Goal: Task Accomplishment & Management: Complete application form

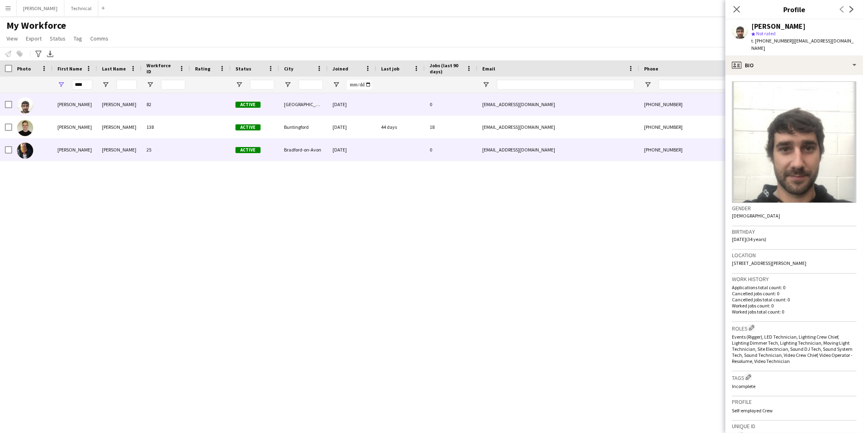
scroll to position [0, 38]
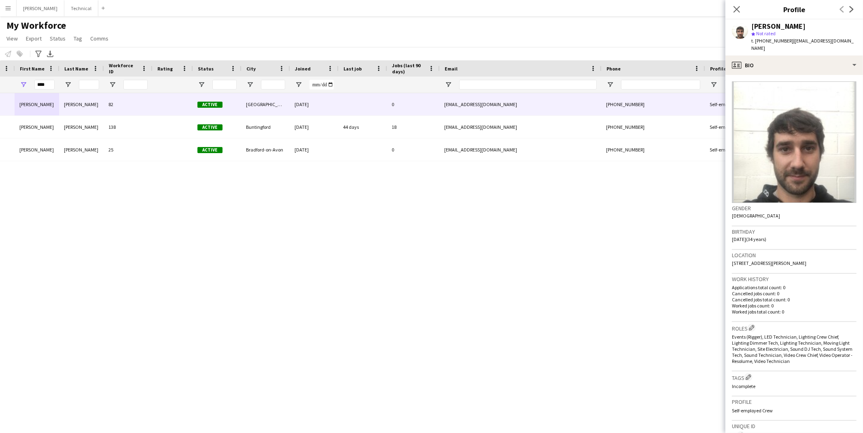
click at [730, 7] on div "Close pop-in" at bounding box center [736, 9] width 23 height 19
click at [737, 8] on icon "Close pop-in" at bounding box center [737, 9] width 8 height 8
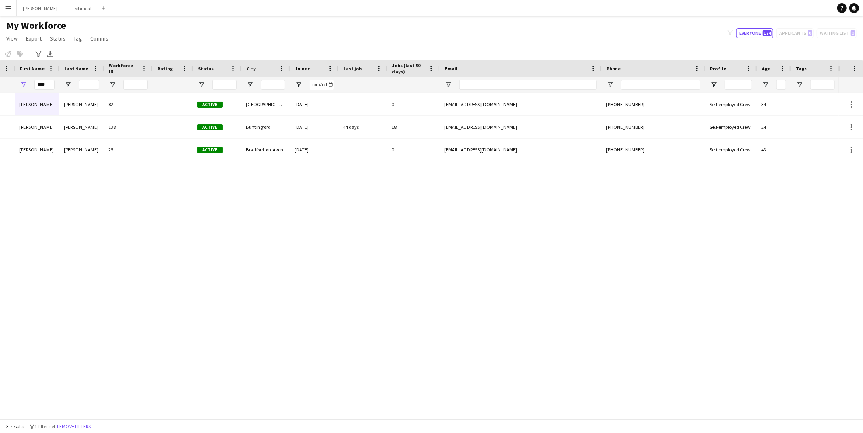
click at [11, 9] on app-icon "Menu" at bounding box center [8, 8] width 6 height 6
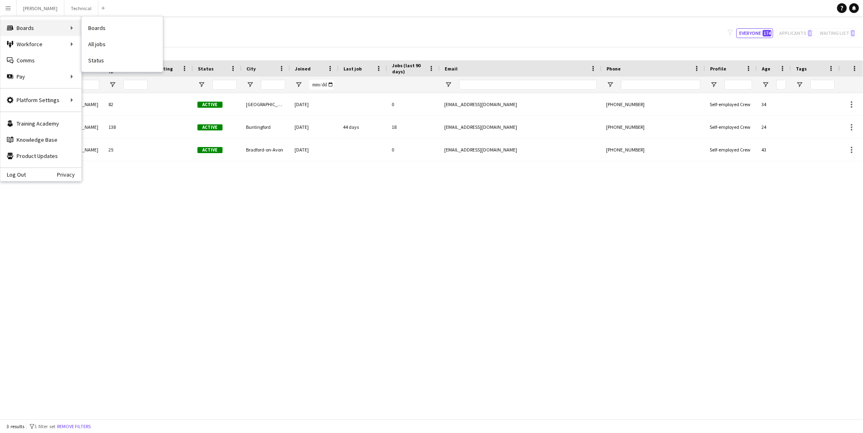
click at [59, 34] on div "Boards Boards" at bounding box center [40, 28] width 81 height 16
click at [95, 28] on link "Boards" at bounding box center [122, 28] width 81 height 16
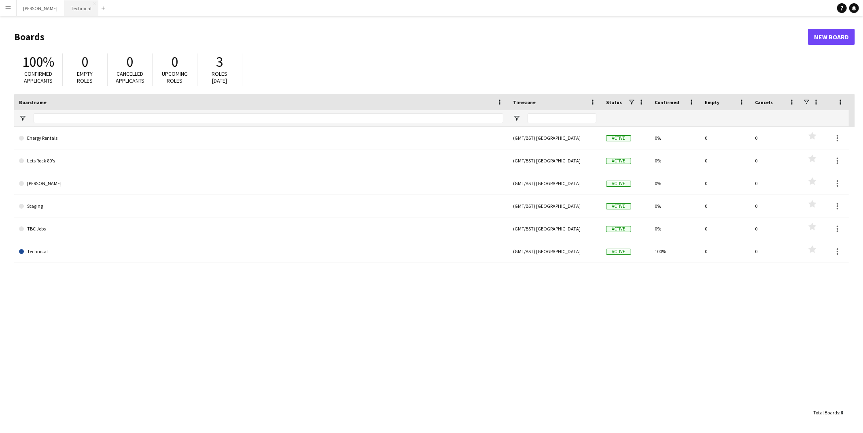
click at [64, 11] on button "Technical Close" at bounding box center [81, 8] width 34 height 16
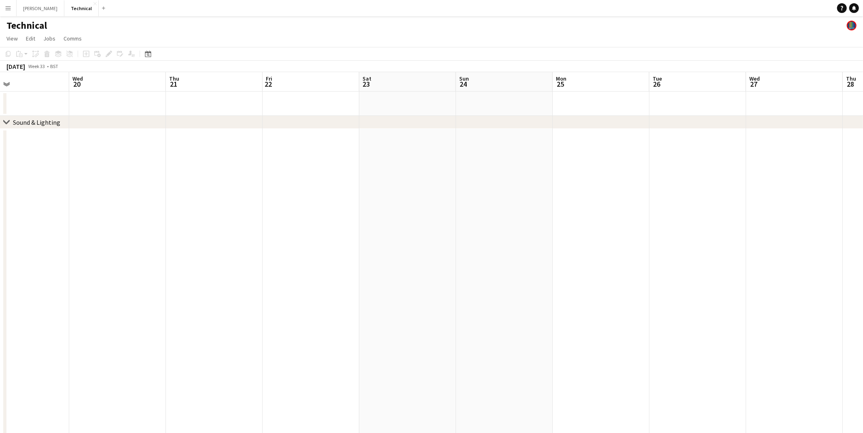
scroll to position [0, 321]
click at [290, 153] on app-date-cell at bounding box center [307, 420] width 97 height 583
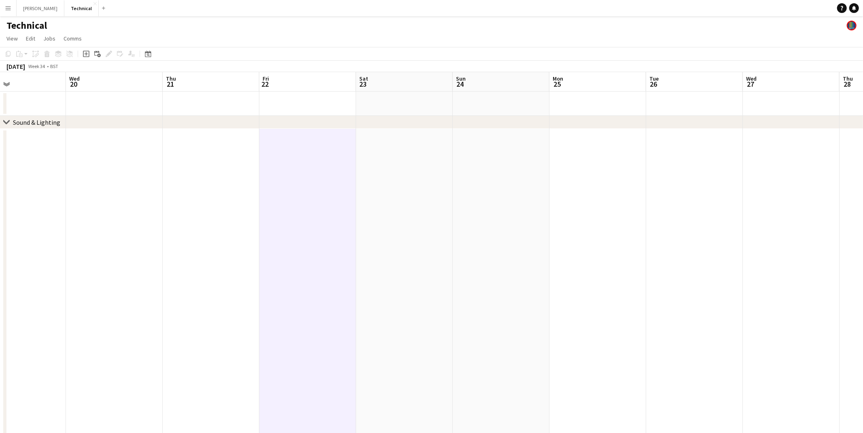
click at [290, 156] on app-date-cell at bounding box center [307, 420] width 97 height 583
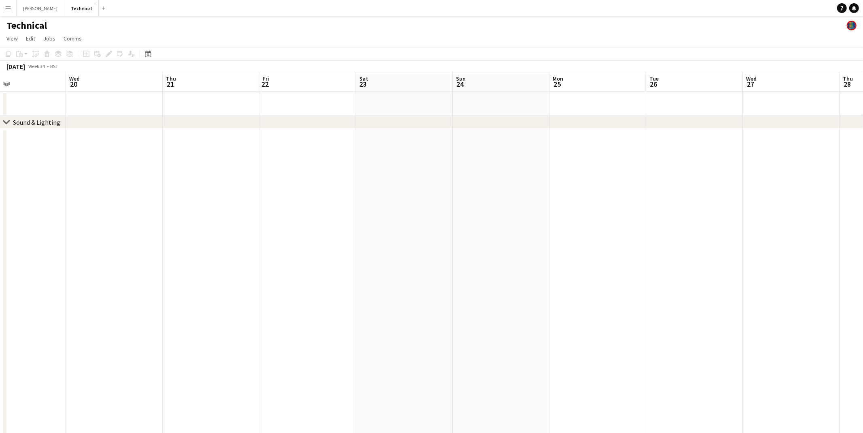
click at [290, 156] on app-date-cell at bounding box center [307, 420] width 97 height 583
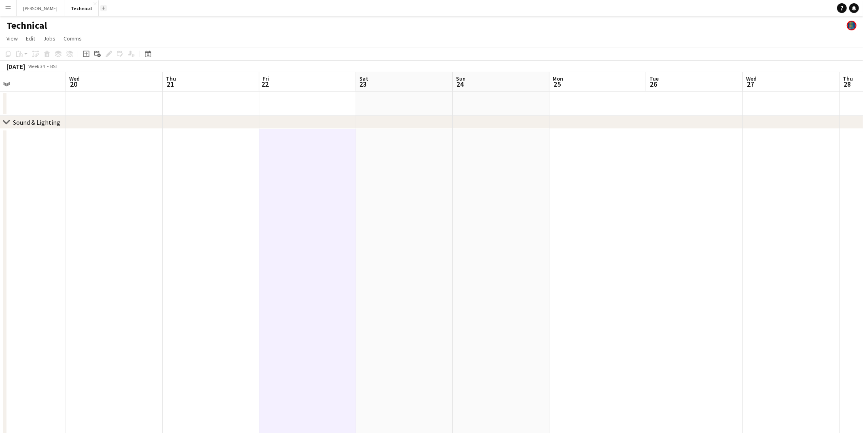
click at [102, 8] on app-icon "Add" at bounding box center [103, 7] width 3 height 3
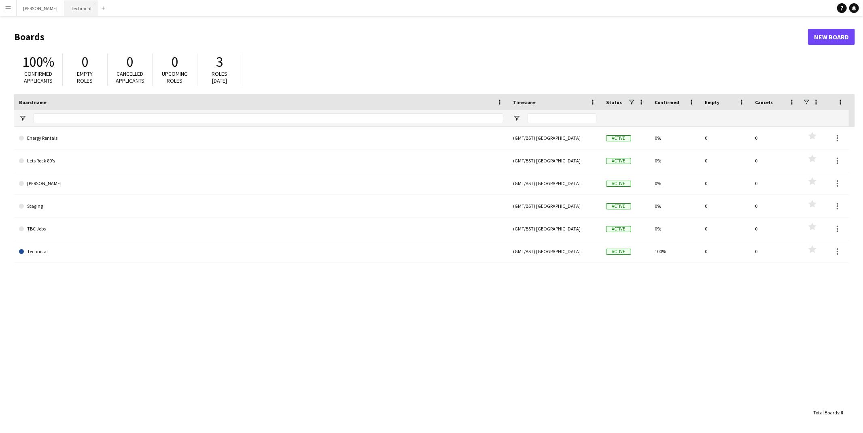
click at [64, 5] on button "Technical Close" at bounding box center [81, 8] width 34 height 16
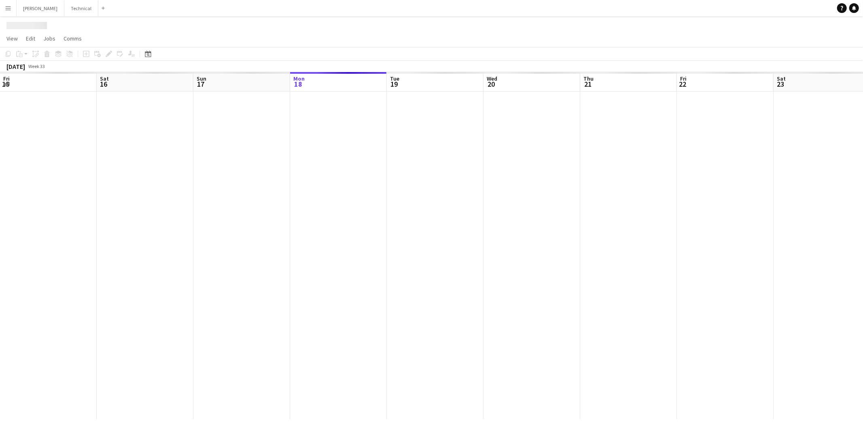
scroll to position [0, 193]
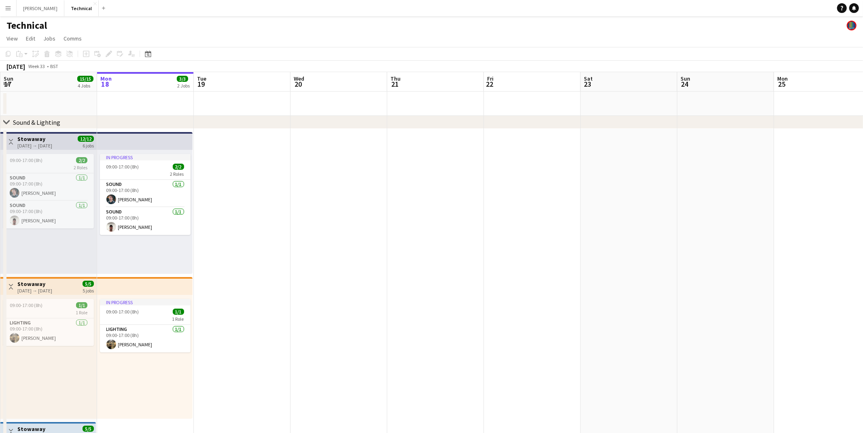
click at [536, 163] on app-date-cell at bounding box center [532, 420] width 97 height 583
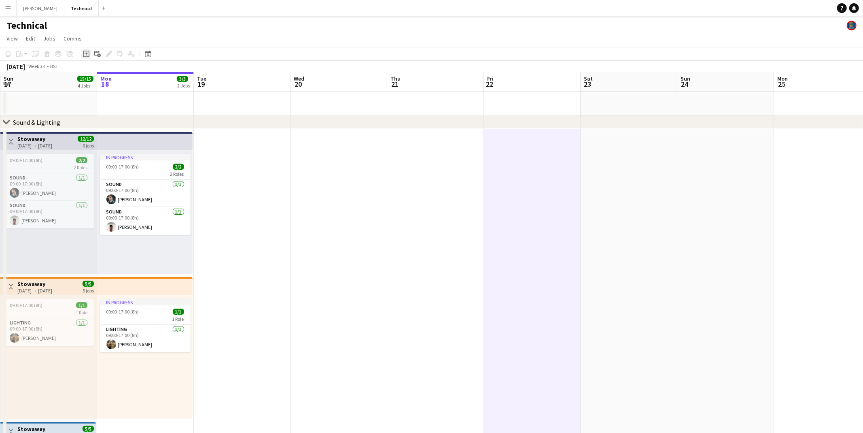
click at [85, 54] on icon "Add job" at bounding box center [86, 54] width 6 height 6
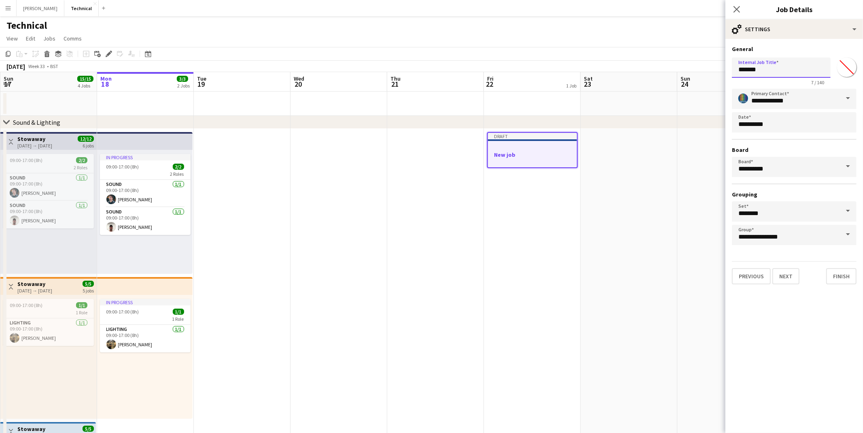
click at [780, 74] on input "*******" at bounding box center [781, 67] width 99 height 20
type input "*"
type input "**********"
click at [789, 274] on button "Next" at bounding box center [785, 276] width 27 height 16
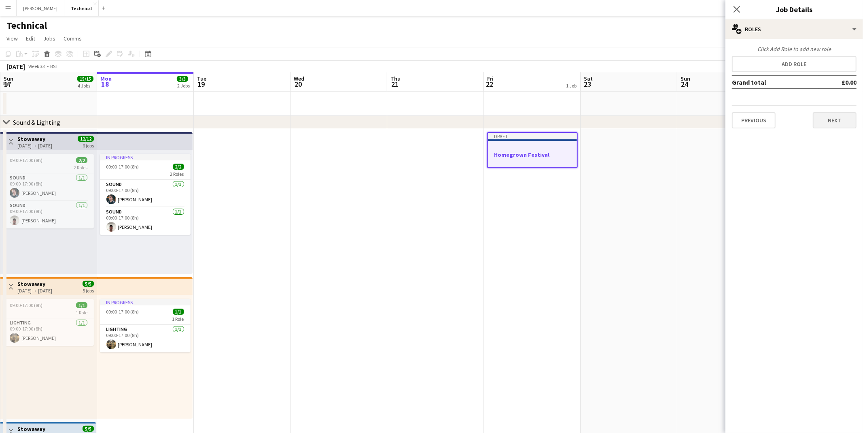
click at [825, 120] on button "Next" at bounding box center [835, 120] width 44 height 16
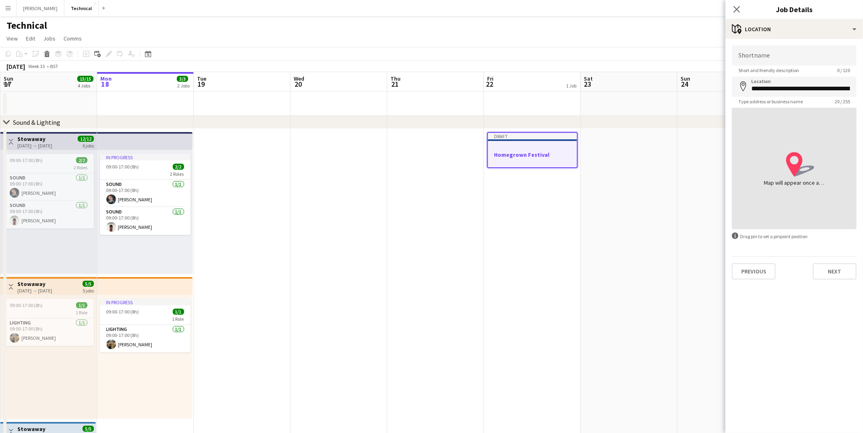
type input "**********"
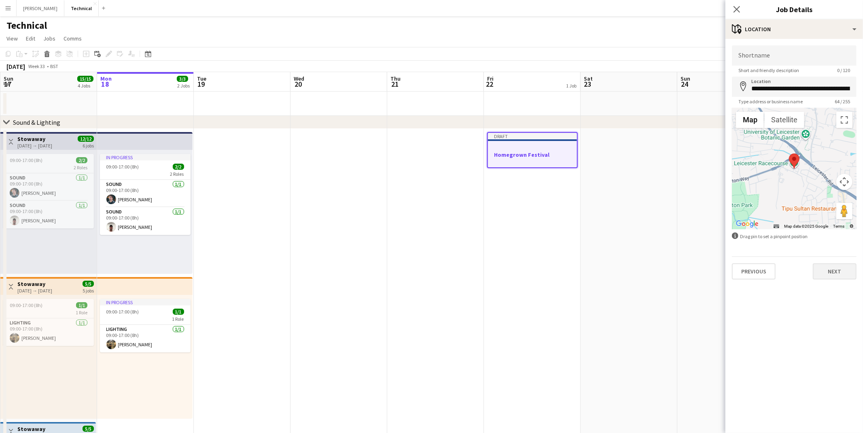
click at [819, 269] on button "Next" at bounding box center [835, 271] width 44 height 16
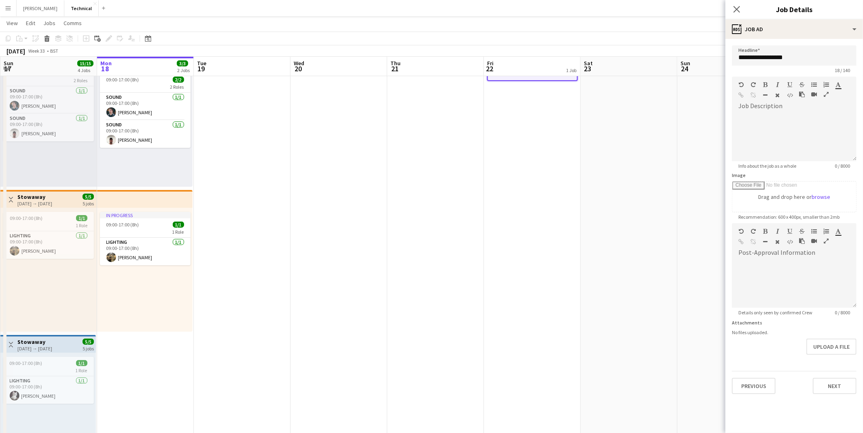
scroll to position [97, 0]
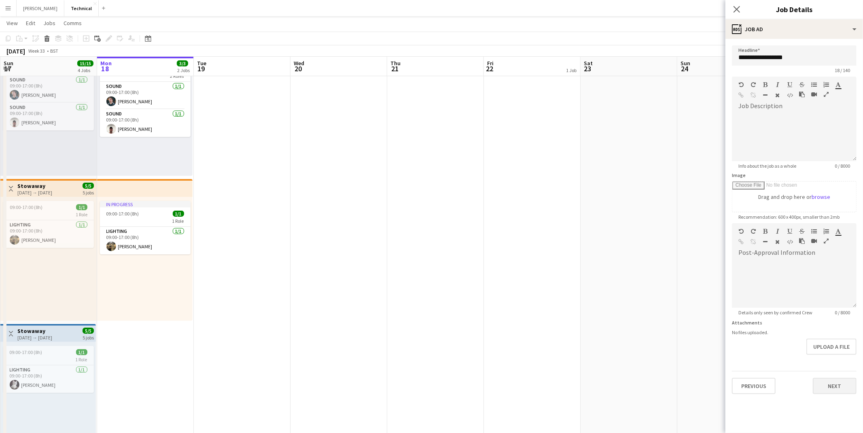
click at [832, 384] on button "Next" at bounding box center [835, 386] width 44 height 16
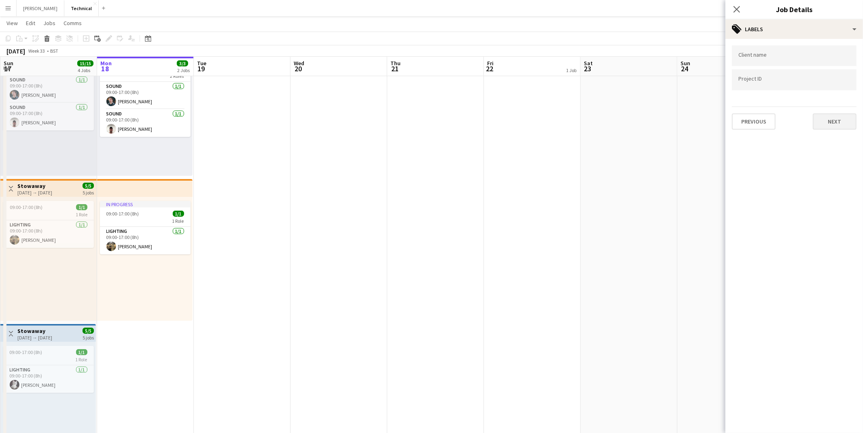
click at [835, 122] on button "Next" at bounding box center [835, 121] width 44 height 16
click at [831, 83] on button "Next" at bounding box center [835, 84] width 44 height 16
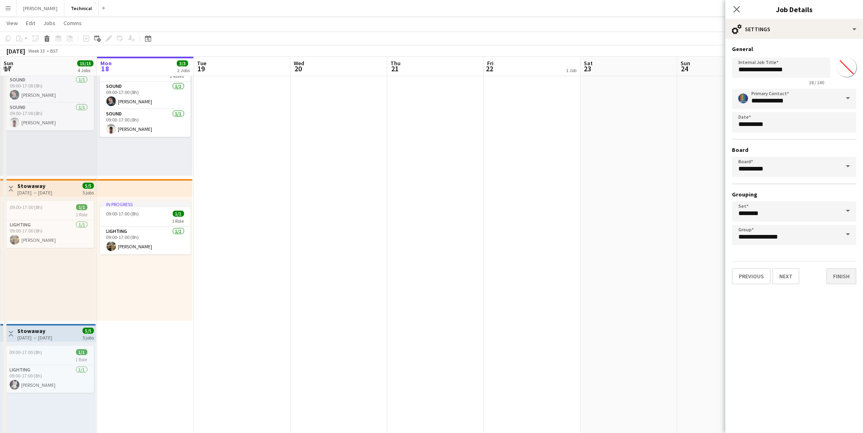
click at [842, 279] on button "Finish" at bounding box center [841, 276] width 30 height 16
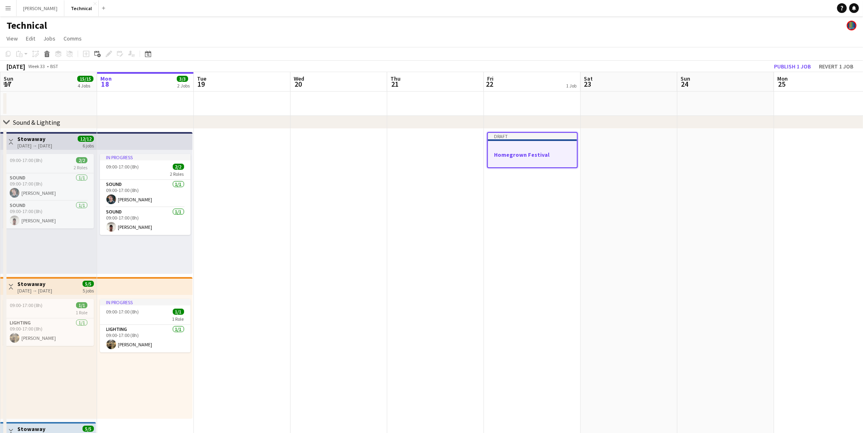
scroll to position [0, 0]
click at [528, 145] on div at bounding box center [532, 147] width 89 height 6
click at [528, 134] on div "Draft" at bounding box center [532, 135] width 91 height 6
click at [33, 40] on span "Edit" at bounding box center [30, 38] width 9 height 7
click at [38, 53] on span "Copy Command C" at bounding box center [47, 56] width 34 height 8
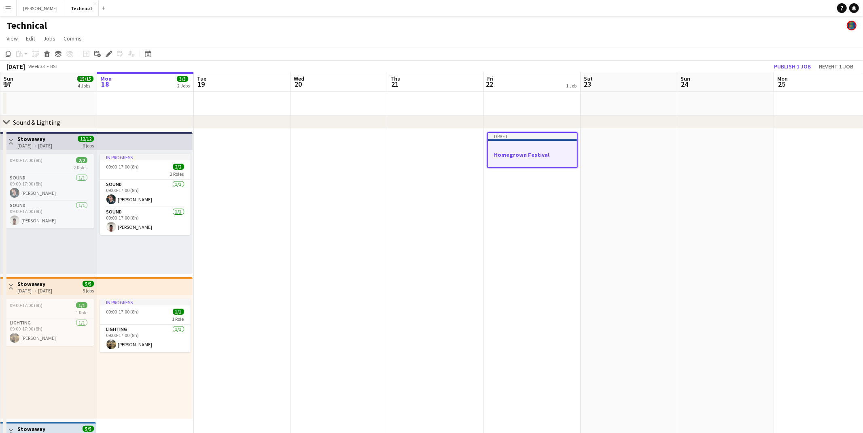
click at [614, 177] on app-date-cell at bounding box center [629, 420] width 97 height 583
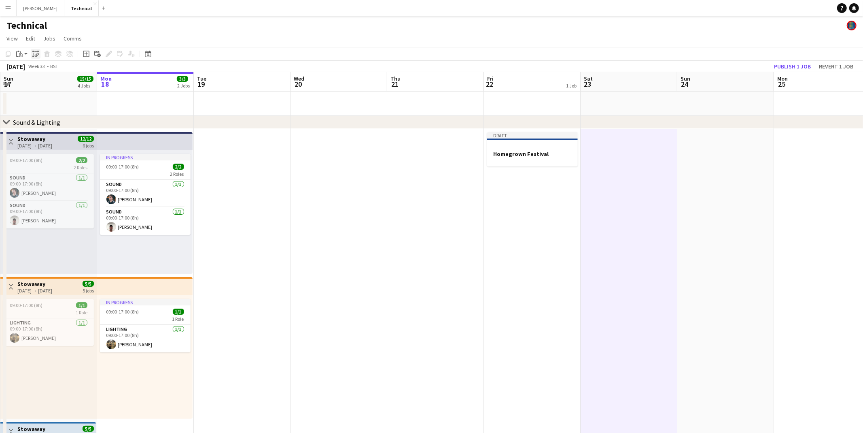
click at [36, 51] on icon at bounding box center [35, 51] width 2 height 0
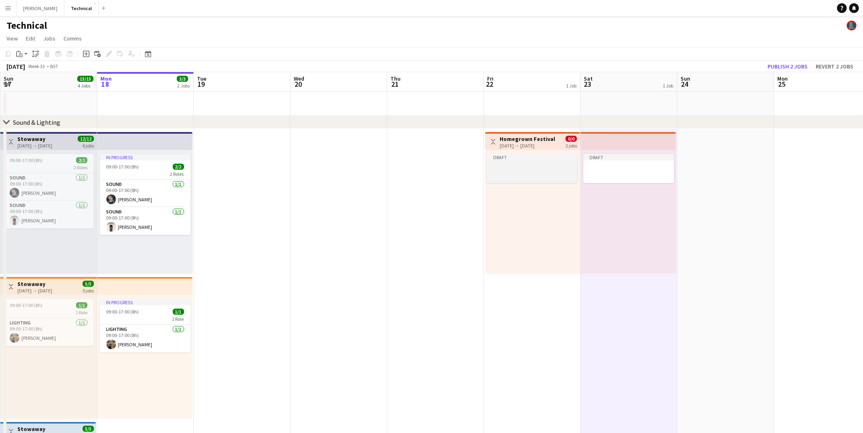
click at [522, 180] on app-job-card "Draft" at bounding box center [532, 168] width 91 height 29
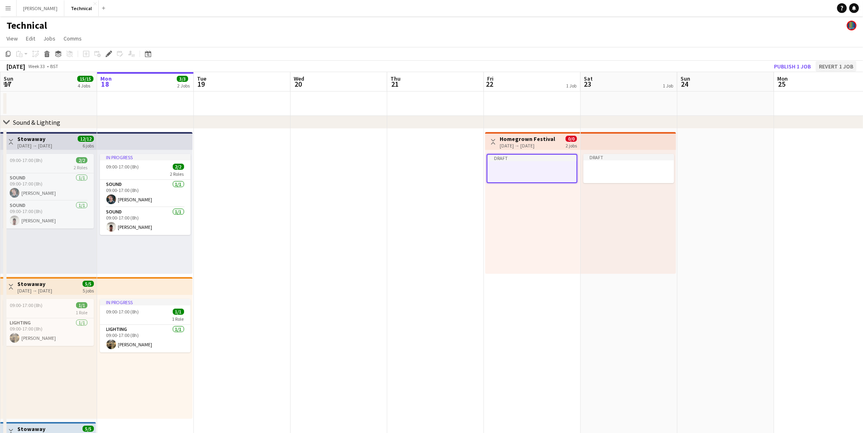
scroll to position [1, 0]
click at [797, 66] on button "Publish 1 job" at bounding box center [792, 65] width 43 height 11
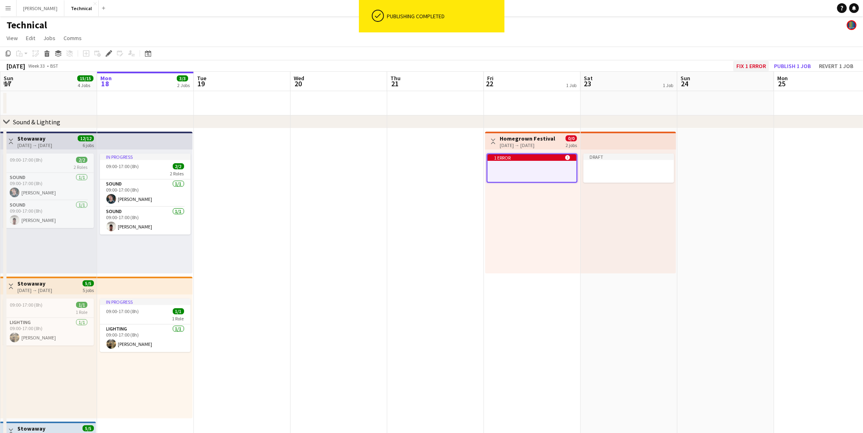
click at [740, 65] on button "Fix 1 error" at bounding box center [751, 66] width 36 height 11
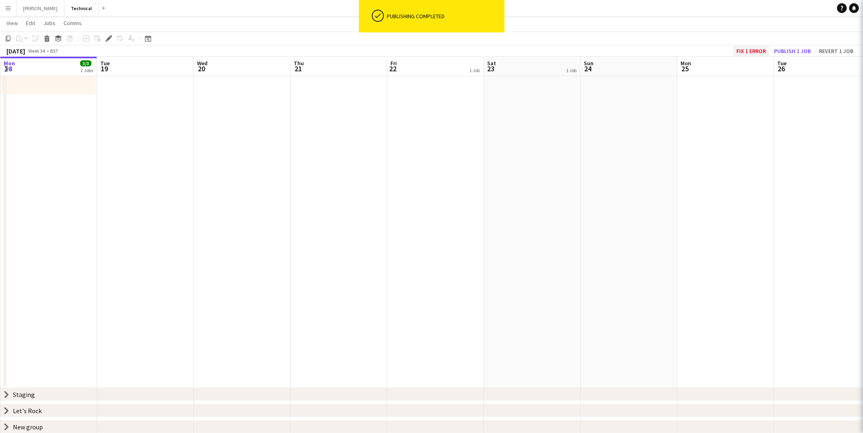
scroll to position [0, 278]
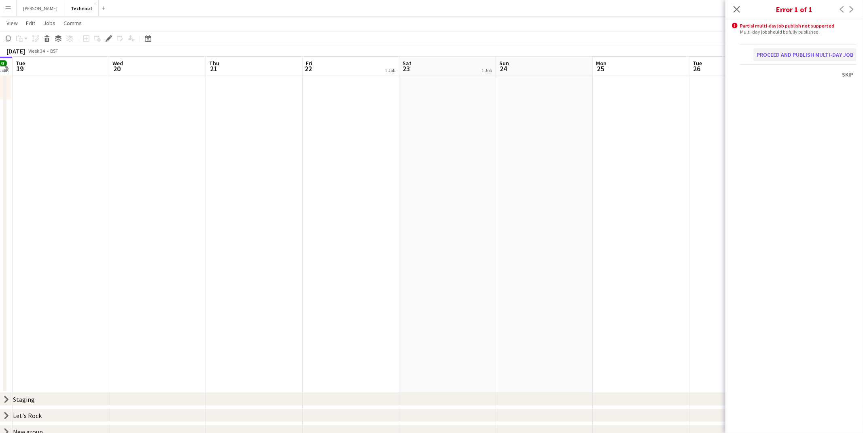
click at [798, 55] on button "Proceed and publish multi-day job" at bounding box center [804, 54] width 103 height 13
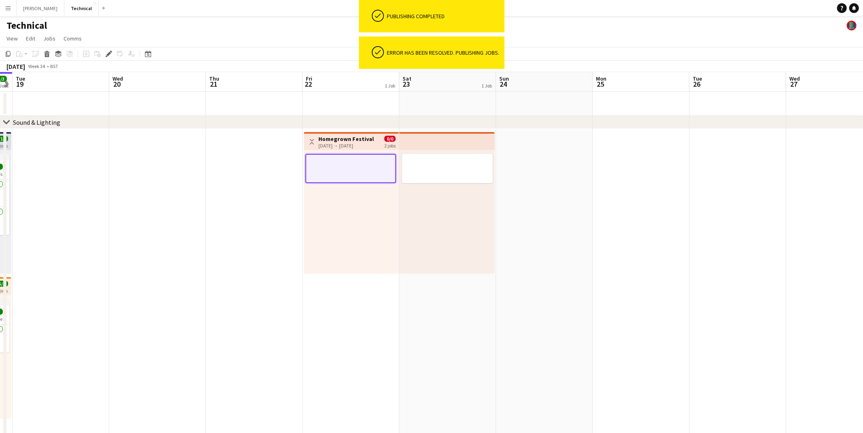
scroll to position [0, 0]
click at [340, 174] on app-job-card at bounding box center [350, 168] width 91 height 29
click at [334, 150] on div at bounding box center [351, 212] width 95 height 124
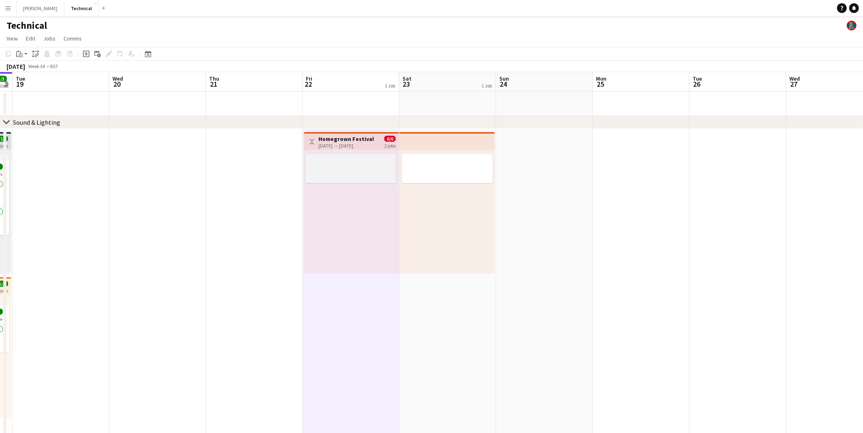
click at [348, 154] on app-job-card at bounding box center [350, 168] width 91 height 29
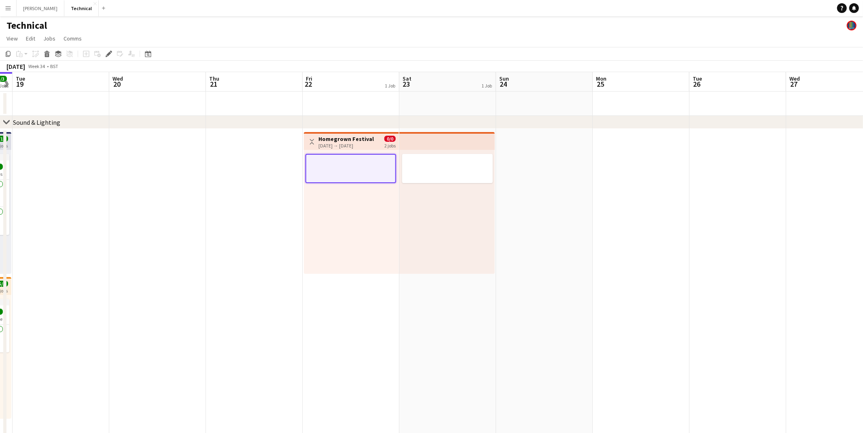
click at [344, 146] on div "[DATE] → [DATE]" at bounding box center [345, 145] width 55 height 6
click at [343, 138] on h3 "Homegrown Festival" at bounding box center [345, 138] width 55 height 7
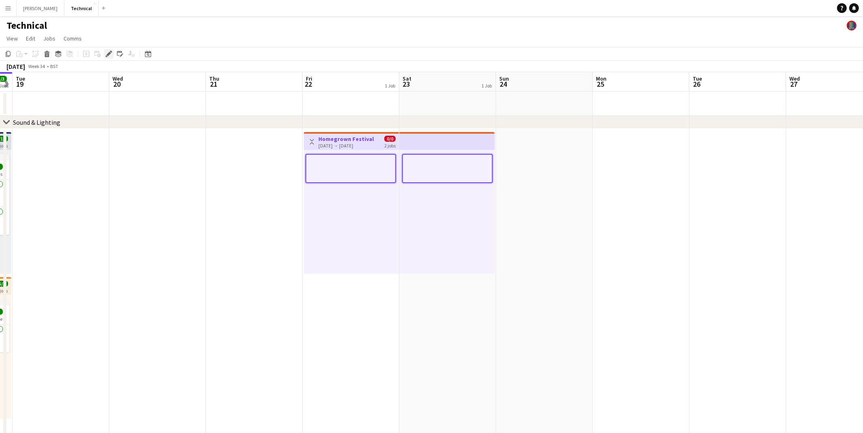
click at [112, 52] on div "Edit" at bounding box center [109, 54] width 10 height 10
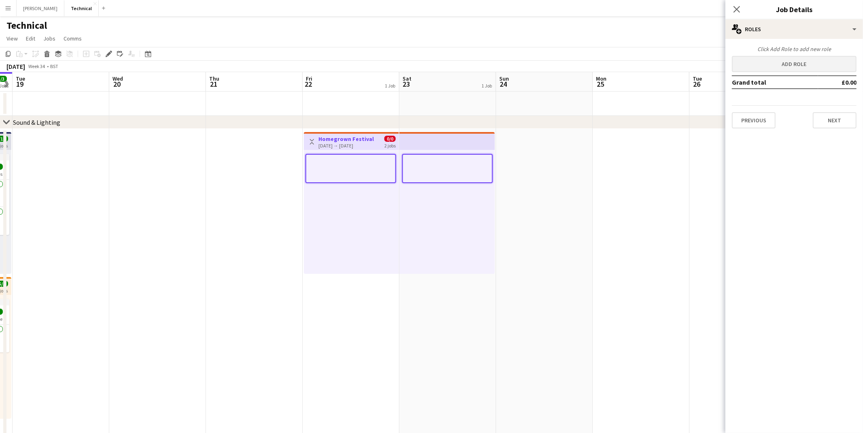
click at [776, 66] on button "Add role" at bounding box center [794, 64] width 125 height 16
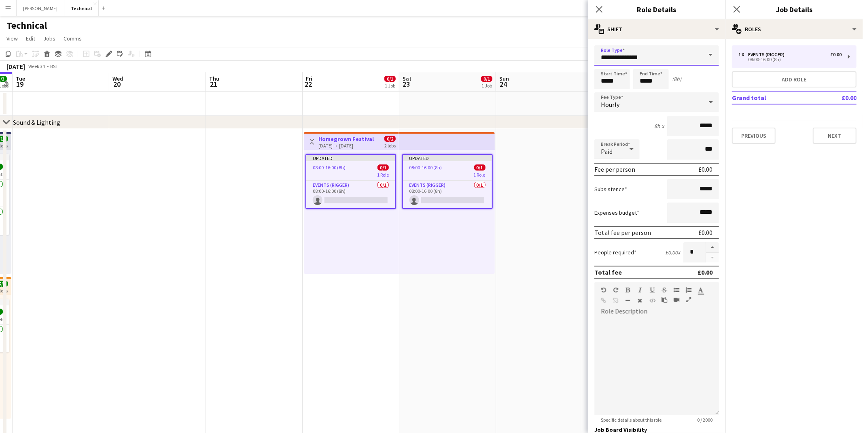
drag, startPoint x: 667, startPoint y: 60, endPoint x: 599, endPoint y: 61, distance: 67.6
click at [599, 61] on input "**********" at bounding box center [656, 55] width 125 height 20
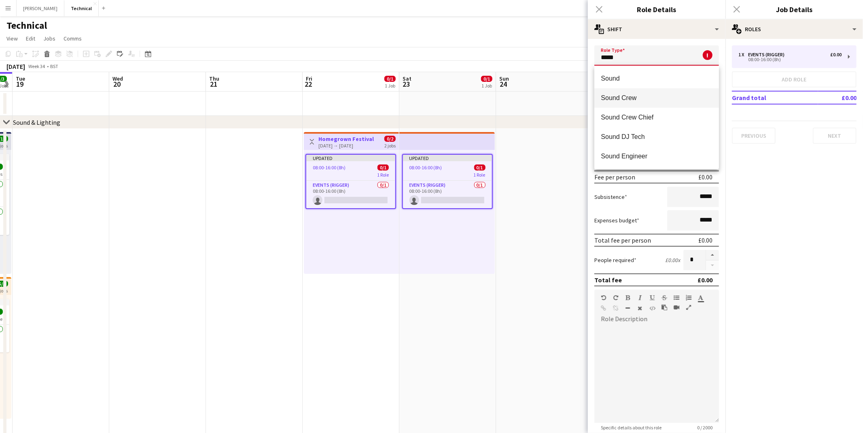
click at [630, 93] on mat-option "Sound Crew" at bounding box center [656, 97] width 125 height 19
type input "**********"
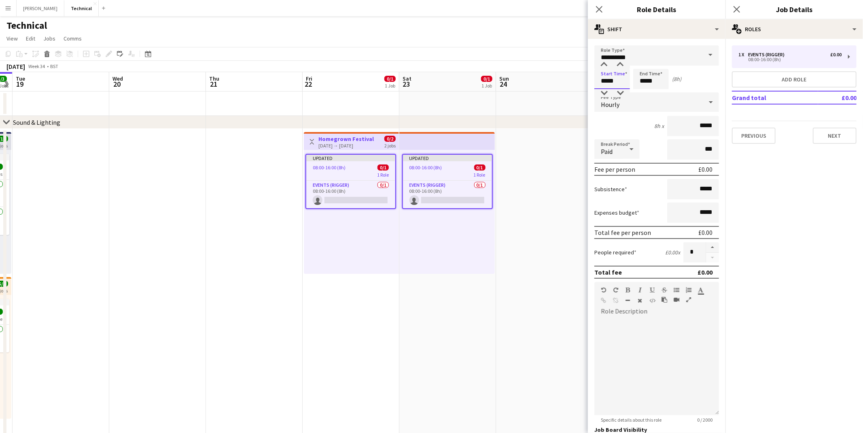
drag, startPoint x: 624, startPoint y: 82, endPoint x: 581, endPoint y: 80, distance: 42.1
click at [581, 80] on body "Menu Boards Boards Boards All jobs Status Workforce Workforce My Workforce Recr…" at bounding box center [431, 378] width 863 height 757
type input "*****"
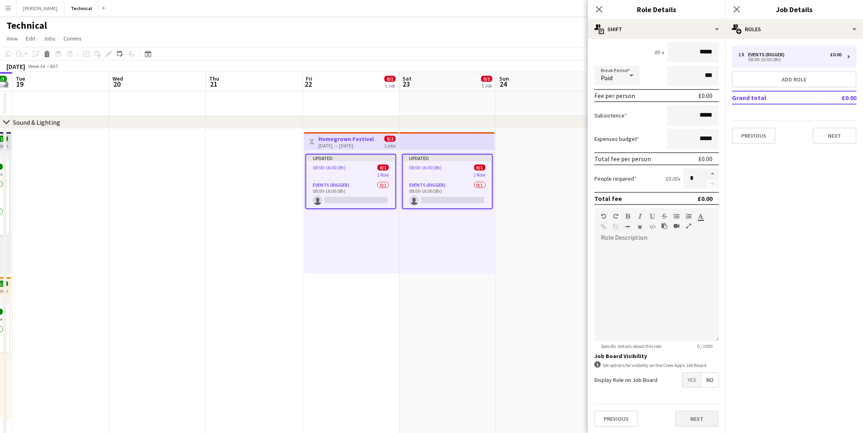
scroll to position [73, 0]
click at [690, 416] on button "Next" at bounding box center [697, 419] width 44 height 16
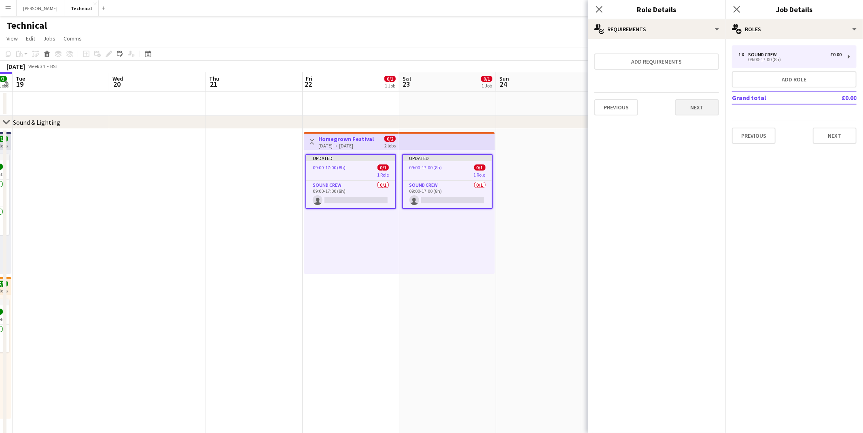
click at [688, 110] on button "Next" at bounding box center [697, 107] width 44 height 16
click at [689, 110] on button "Finish" at bounding box center [704, 108] width 30 height 16
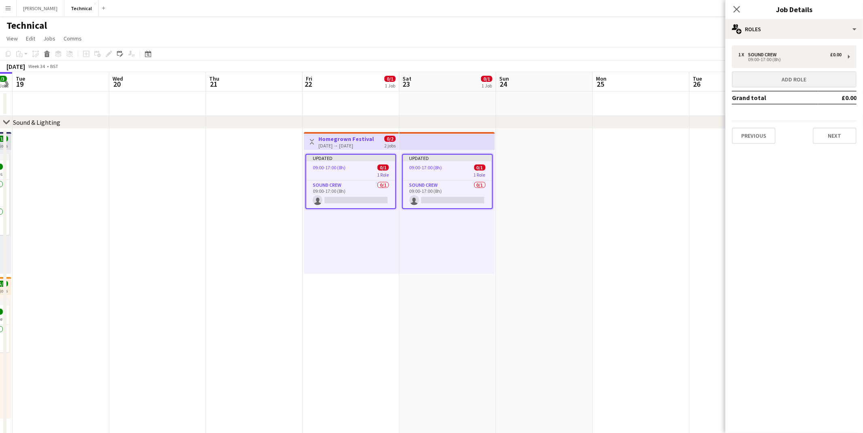
click at [740, 87] on button "Add role" at bounding box center [794, 79] width 125 height 16
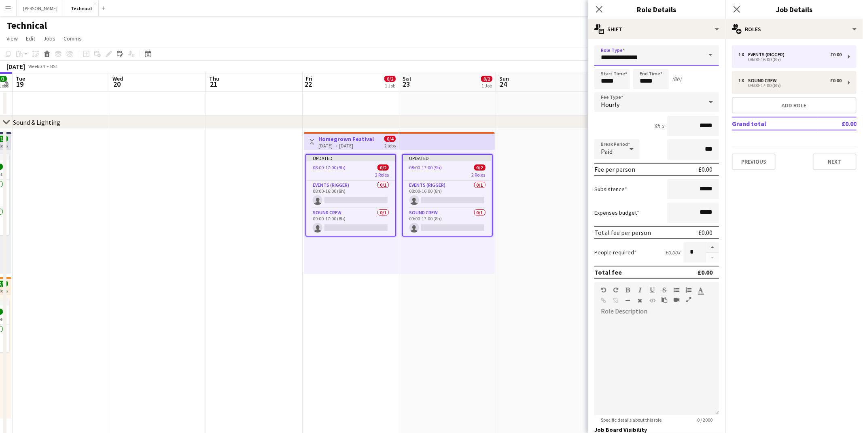
drag, startPoint x: 672, startPoint y: 55, endPoint x: 561, endPoint y: 53, distance: 111.3
click at [561, 53] on body "Menu Boards Boards Boards All jobs Status Workforce Workforce My Workforce Recr…" at bounding box center [431, 378] width 863 height 757
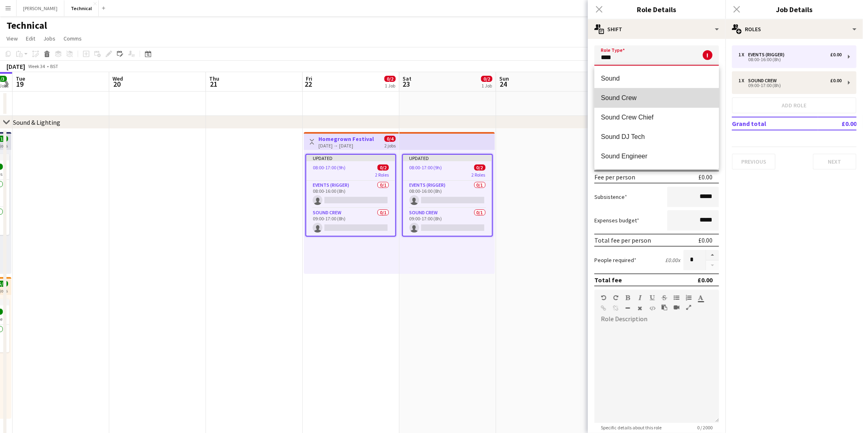
click at [654, 100] on span "Sound Crew" at bounding box center [657, 98] width 112 height 8
type input "**********"
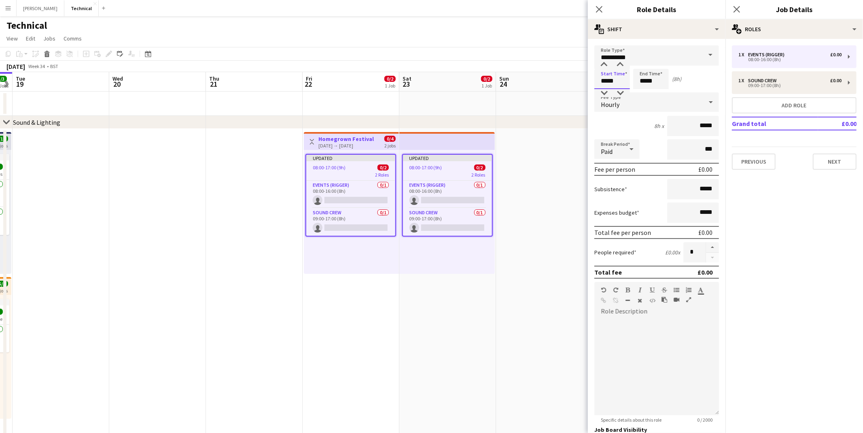
drag, startPoint x: 623, startPoint y: 80, endPoint x: 571, endPoint y: 79, distance: 52.6
click at [571, 79] on body "Menu Boards Boards Boards All jobs Status Workforce Workforce My Workforce Recr…" at bounding box center [431, 378] width 863 height 757
type input "*****"
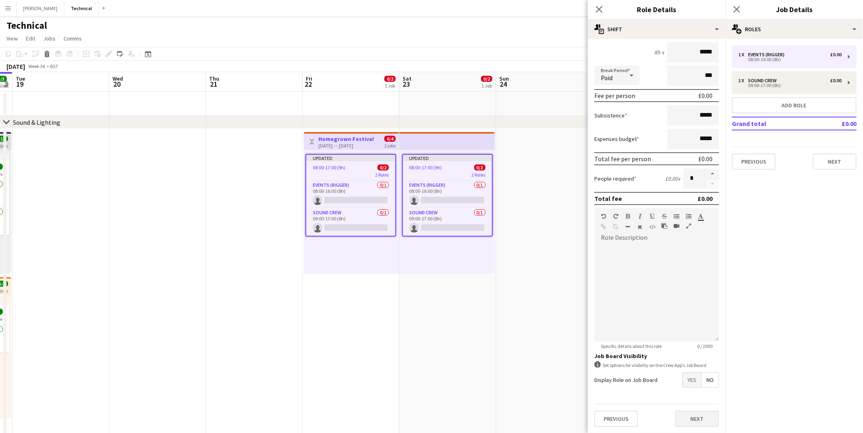
scroll to position [73, 0]
click at [691, 419] on button "Next" at bounding box center [697, 419] width 44 height 16
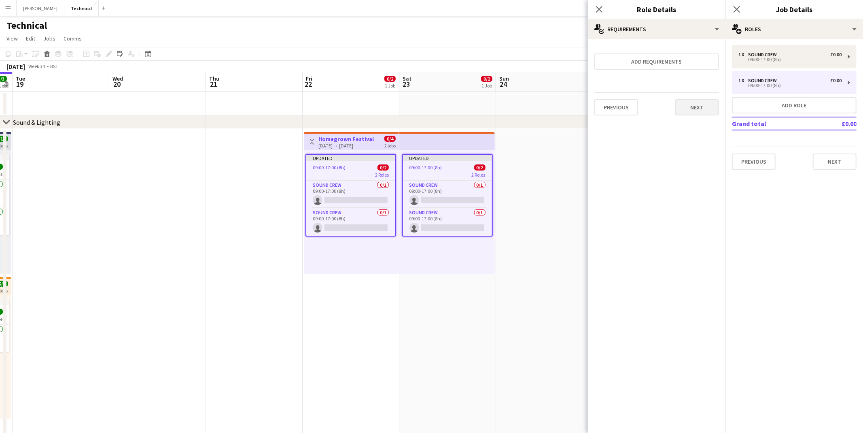
click at [693, 105] on button "Next" at bounding box center [697, 107] width 44 height 16
click at [698, 107] on button "Finish" at bounding box center [704, 108] width 30 height 16
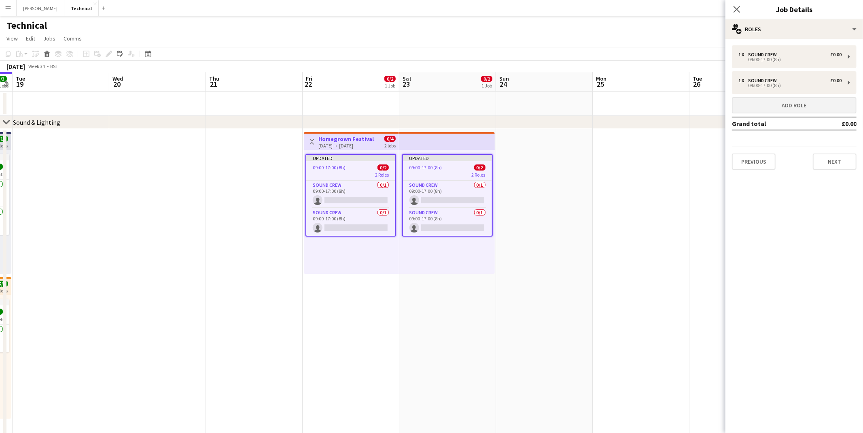
click at [803, 102] on button "Add role" at bounding box center [794, 105] width 125 height 16
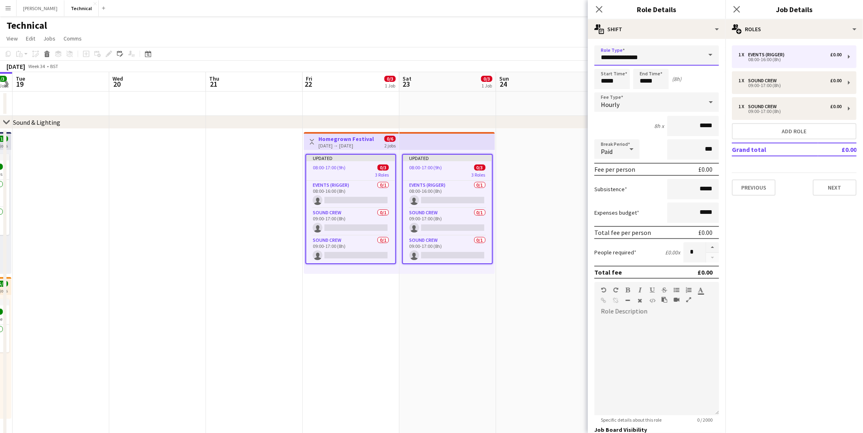
drag, startPoint x: 651, startPoint y: 57, endPoint x: 568, endPoint y: 53, distance: 82.6
click at [568, 53] on body "Menu Boards Boards Boards All jobs Status Workforce Workforce My Workforce Recr…" at bounding box center [431, 378] width 863 height 757
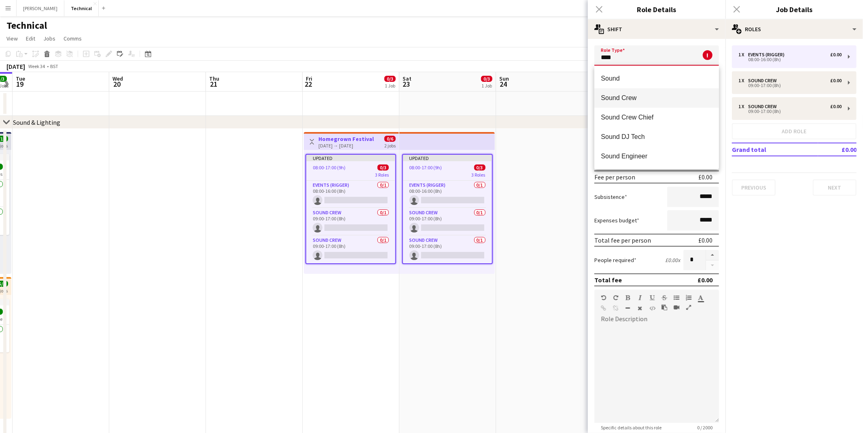
click at [657, 99] on span "Sound Crew" at bounding box center [657, 98] width 112 height 8
type input "**********"
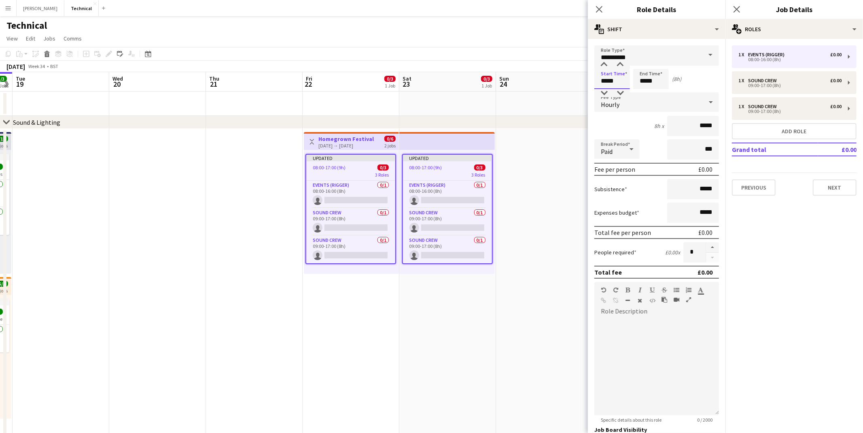
drag, startPoint x: 617, startPoint y: 85, endPoint x: 591, endPoint y: 83, distance: 26.8
click at [591, 83] on form "**********" at bounding box center [657, 275] width 138 height 461
type input "*****"
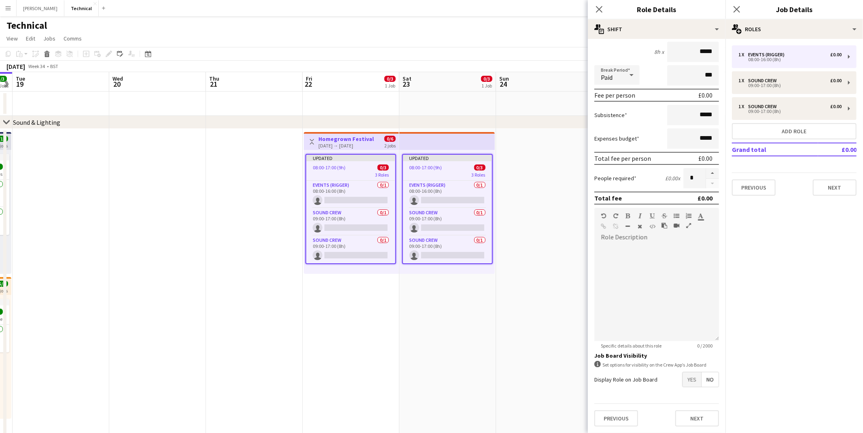
scroll to position [73, 0]
click at [701, 425] on button "Next" at bounding box center [697, 419] width 44 height 16
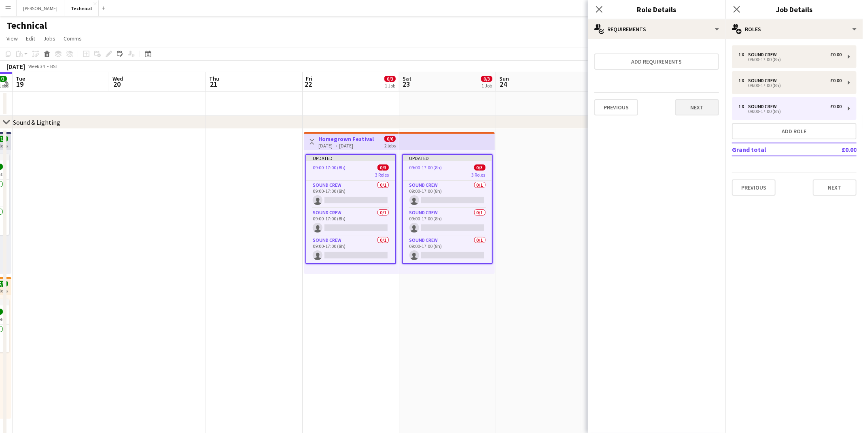
click at [679, 104] on button "Next" at bounding box center [697, 107] width 44 height 16
click at [691, 106] on button "Finish" at bounding box center [704, 108] width 30 height 16
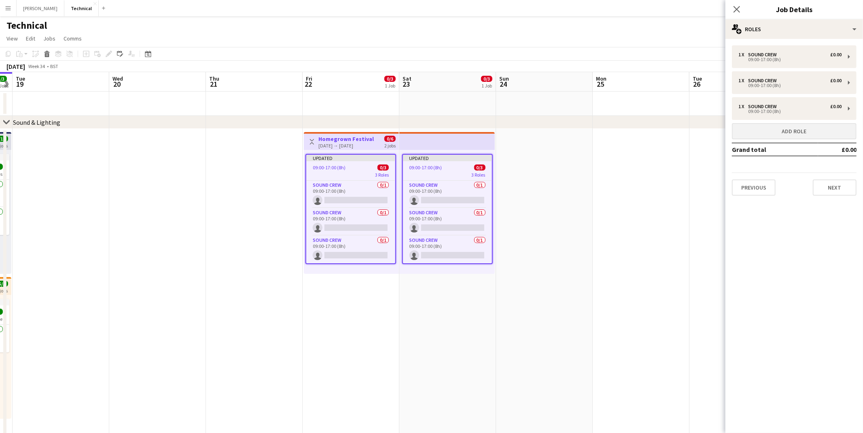
click at [772, 131] on button "Add role" at bounding box center [794, 131] width 125 height 16
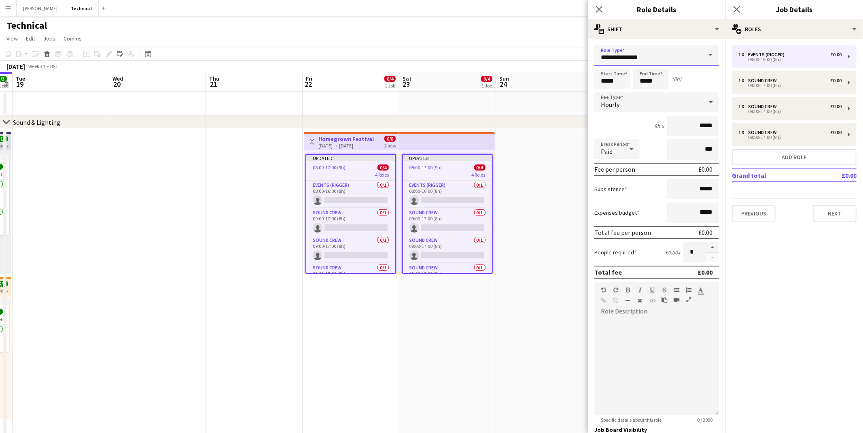
drag, startPoint x: 660, startPoint y: 60, endPoint x: 551, endPoint y: 47, distance: 109.3
click at [551, 47] on body "Menu Boards Boards Boards All jobs Status Workforce Workforce My Workforce Recr…" at bounding box center [431, 378] width 863 height 757
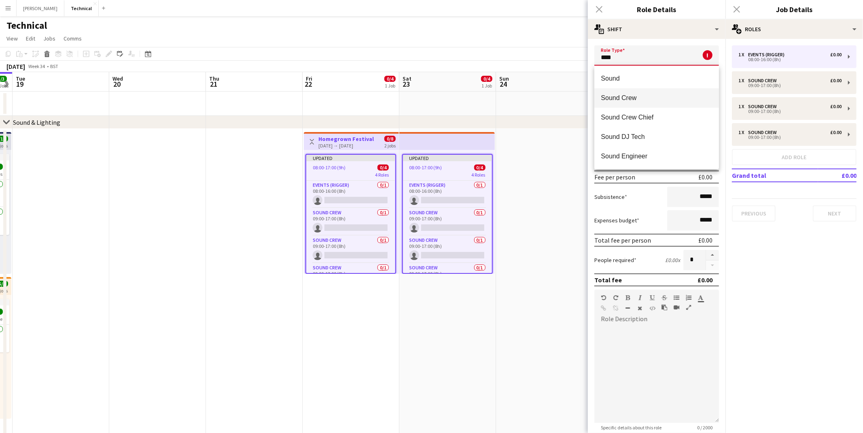
click at [638, 95] on span "Sound Crew" at bounding box center [657, 98] width 112 height 8
type input "**********"
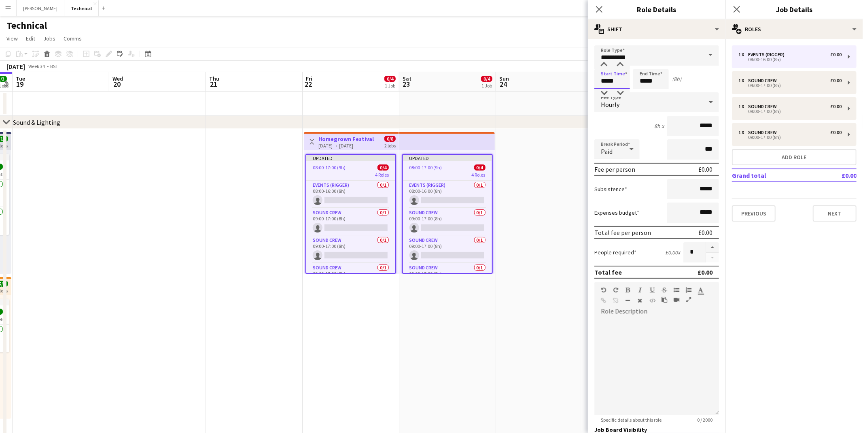
drag, startPoint x: 620, startPoint y: 82, endPoint x: 567, endPoint y: 75, distance: 53.4
click at [567, 75] on body "Menu Boards Boards Boards All jobs Status Workforce Workforce My Workforce Recr…" at bounding box center [431, 378] width 863 height 757
type input "*****"
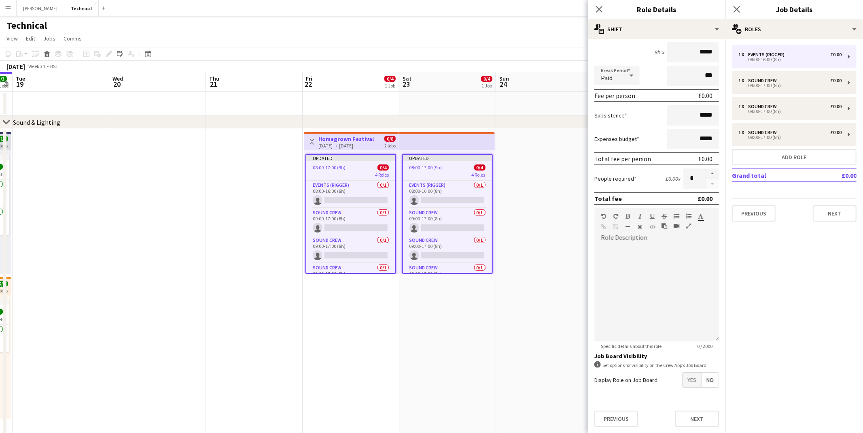
scroll to position [73, 0]
click at [694, 424] on button "Next" at bounding box center [697, 419] width 44 height 16
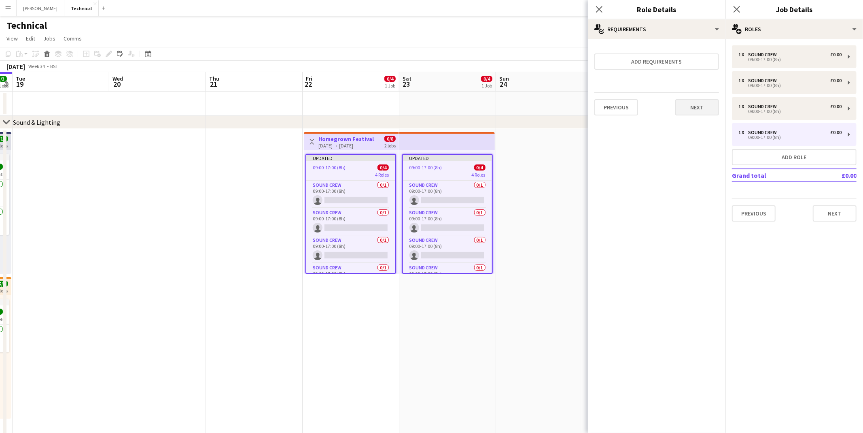
click at [704, 108] on button "Next" at bounding box center [697, 107] width 44 height 16
click at [703, 108] on button "Finish" at bounding box center [704, 108] width 30 height 16
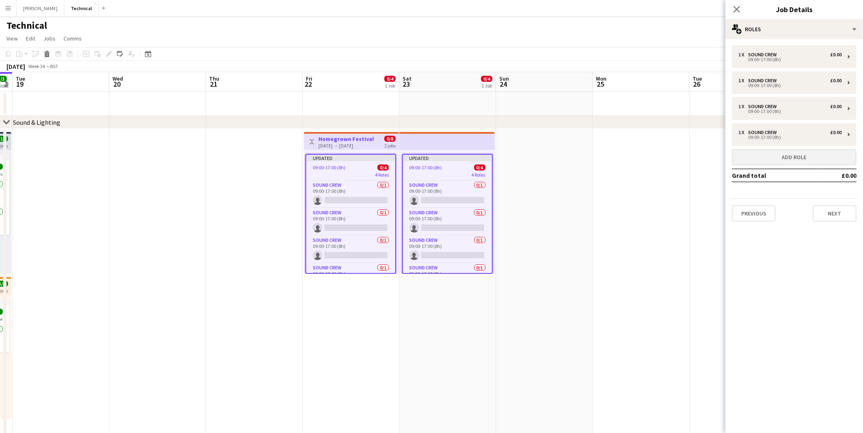
click at [764, 158] on button "Add role" at bounding box center [794, 157] width 125 height 16
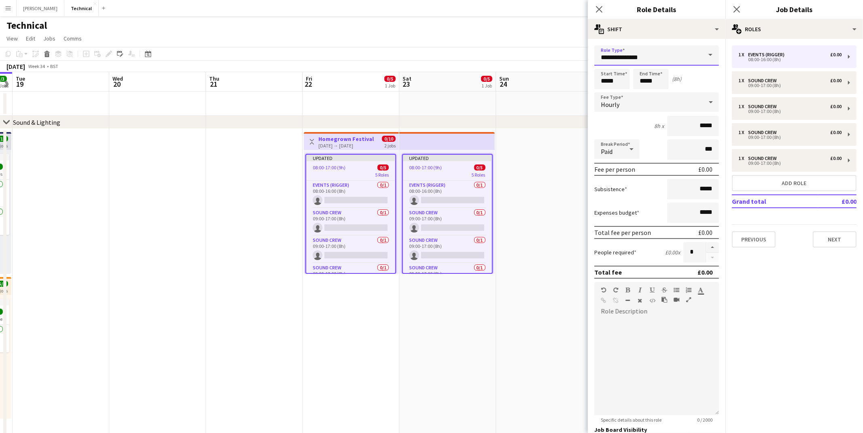
drag, startPoint x: 635, startPoint y: 62, endPoint x: 522, endPoint y: 51, distance: 113.5
click at [522, 51] on body "Menu Boards Boards Boards All jobs Status Workforce Workforce My Workforce Recr…" at bounding box center [431, 378] width 863 height 757
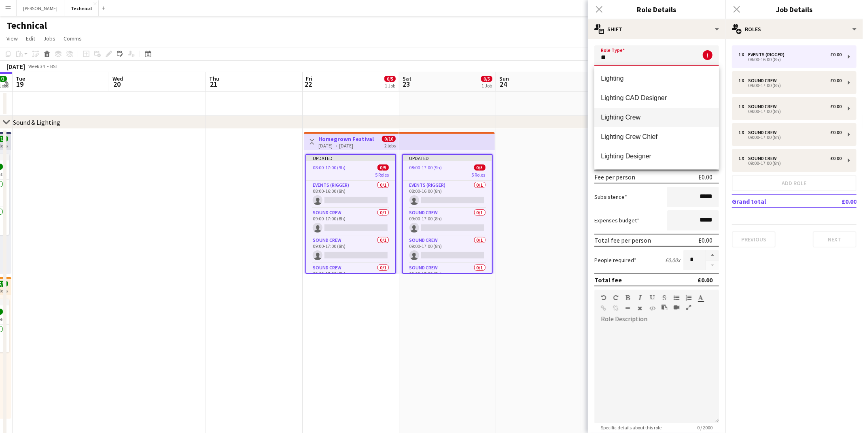
click at [649, 115] on span "Lighting Crew" at bounding box center [657, 117] width 112 height 8
type input "**********"
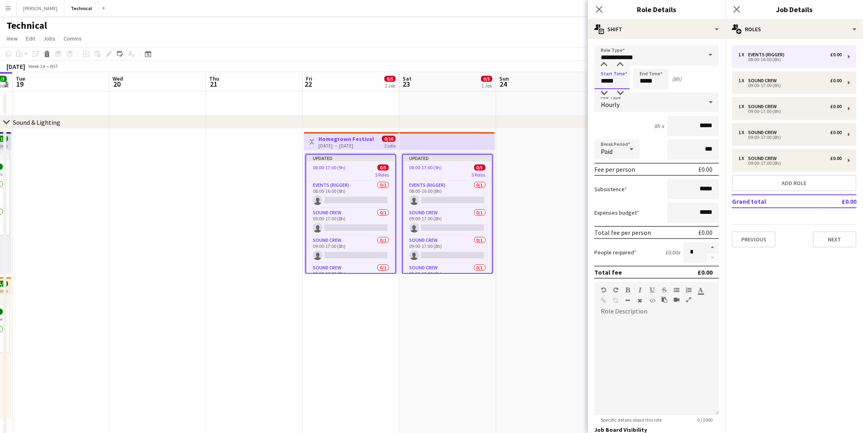
drag, startPoint x: 627, startPoint y: 83, endPoint x: 569, endPoint y: 76, distance: 58.6
click at [569, 76] on body "Menu Boards Boards Boards All jobs Status Workforce Workforce My Workforce Recr…" at bounding box center [431, 378] width 863 height 757
type input "*****"
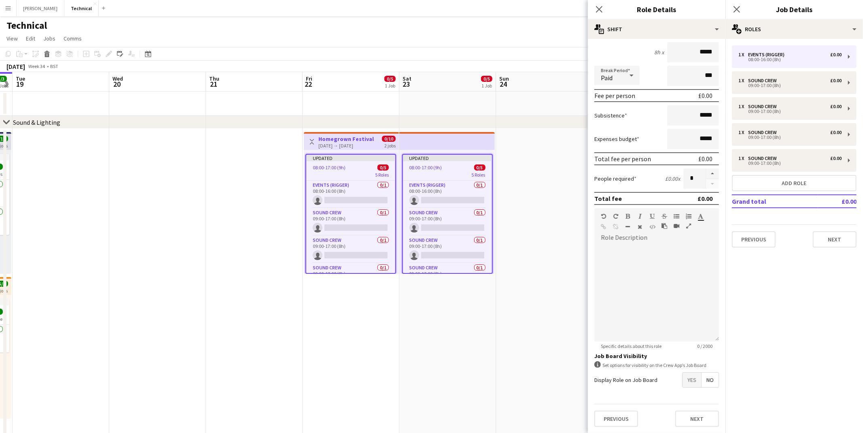
scroll to position [73, 0]
click at [698, 418] on button "Next" at bounding box center [697, 419] width 44 height 16
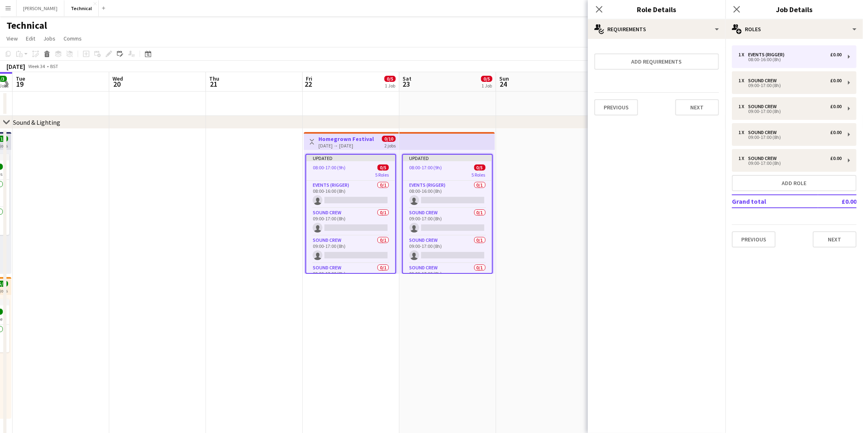
scroll to position [0, 0]
click at [693, 106] on button "Next" at bounding box center [697, 107] width 44 height 16
click at [693, 106] on button "Finish" at bounding box center [704, 108] width 30 height 16
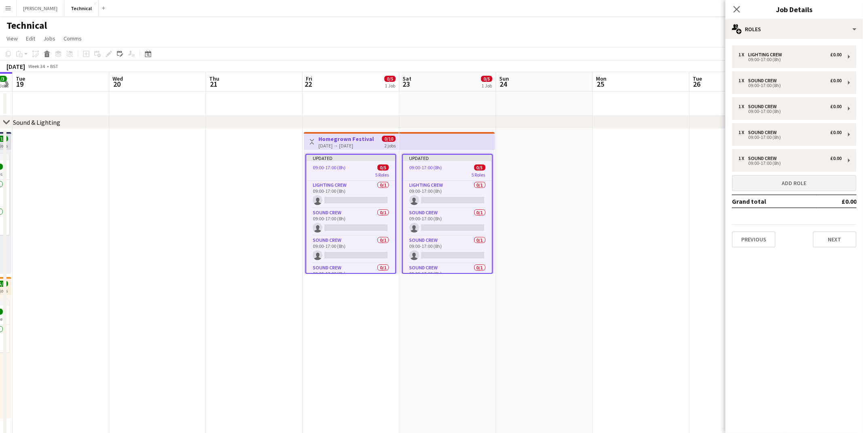
click at [753, 175] on button "Add role" at bounding box center [794, 183] width 125 height 16
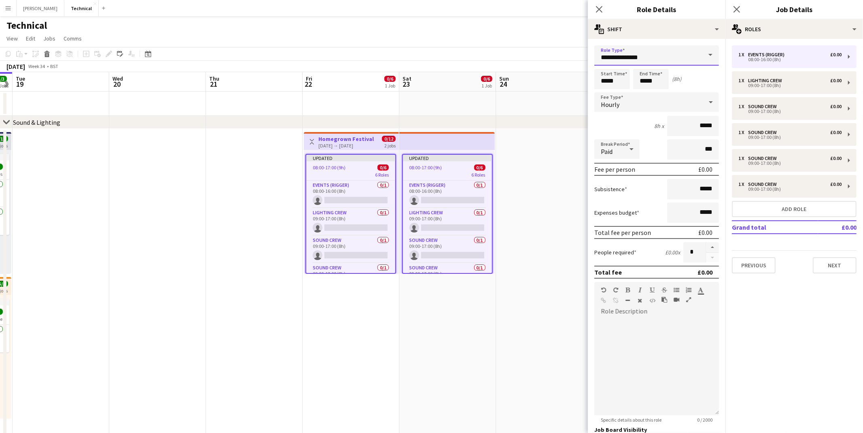
drag, startPoint x: 651, startPoint y: 61, endPoint x: 554, endPoint y: 52, distance: 97.9
click at [554, 52] on body "Menu Boards Boards Boards All jobs Status Workforce Workforce My Workforce Recr…" at bounding box center [431, 378] width 863 height 757
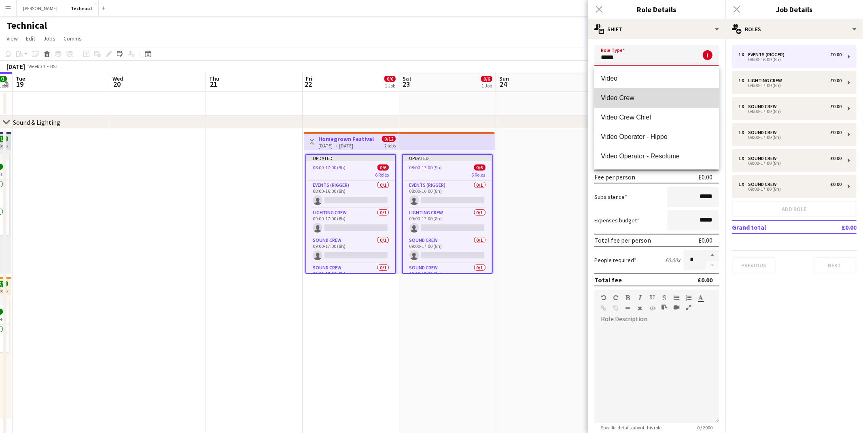
click at [611, 96] on span "Video Crew" at bounding box center [657, 98] width 112 height 8
type input "**********"
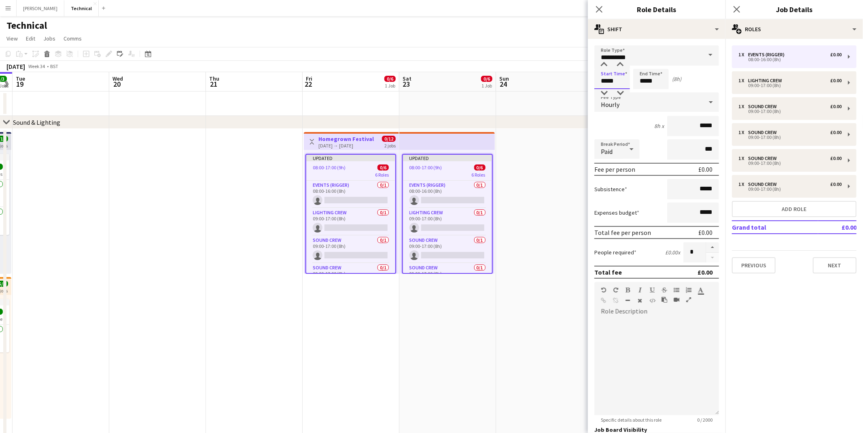
drag, startPoint x: 619, startPoint y: 83, endPoint x: 545, endPoint y: 73, distance: 75.1
click at [545, 73] on body "Menu Boards Boards Boards All jobs Status Workforce Workforce My Workforce Recr…" at bounding box center [431, 378] width 863 height 757
type input "*****"
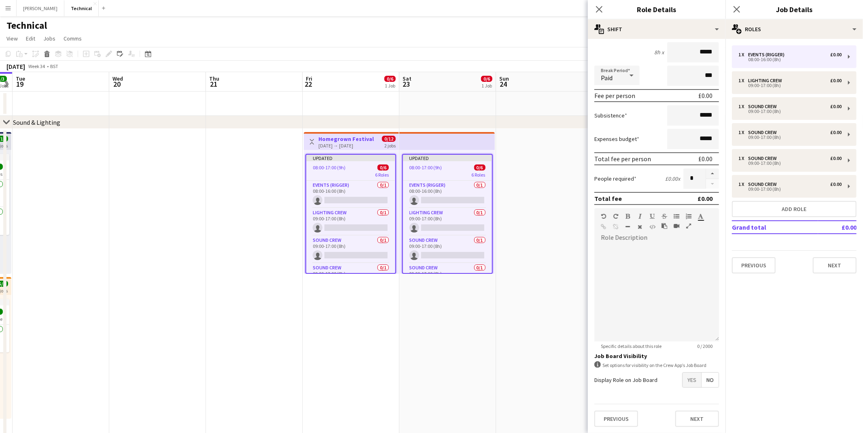
scroll to position [73, 0]
click at [691, 418] on button "Next" at bounding box center [697, 419] width 44 height 16
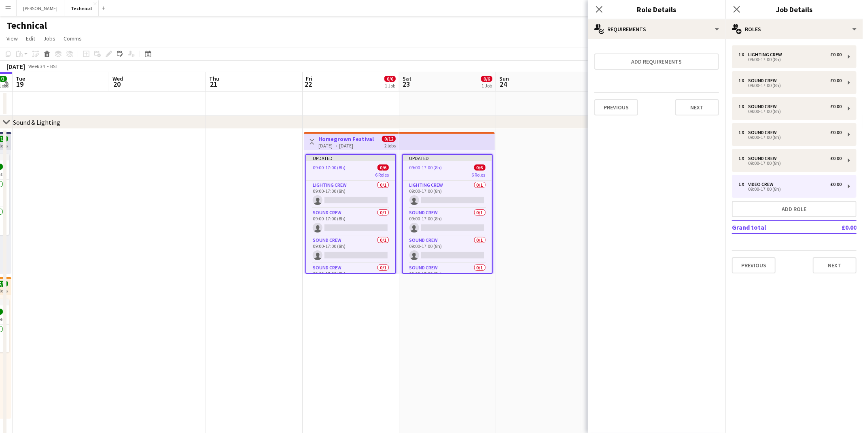
scroll to position [0, 0]
click at [694, 107] on button "Next" at bounding box center [697, 107] width 44 height 16
click at [694, 107] on button "Finish" at bounding box center [704, 108] width 30 height 16
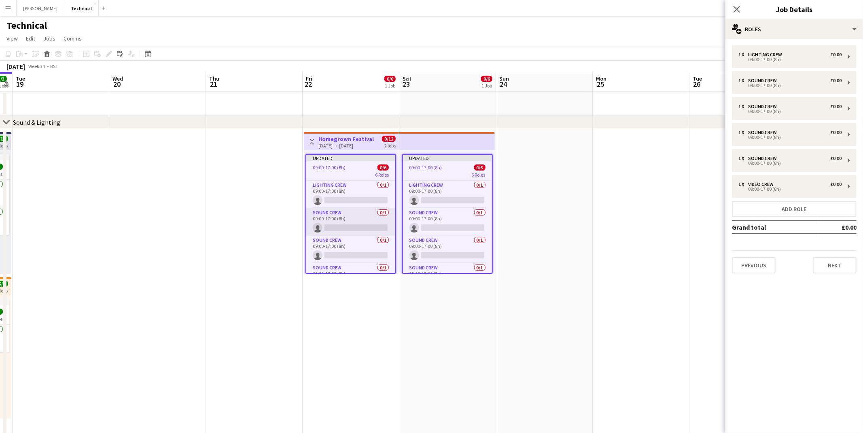
click at [347, 220] on app-card-role "Sound Crew 0/1 09:00-17:00 (8h) single-neutral-actions" at bounding box center [350, 222] width 89 height 28
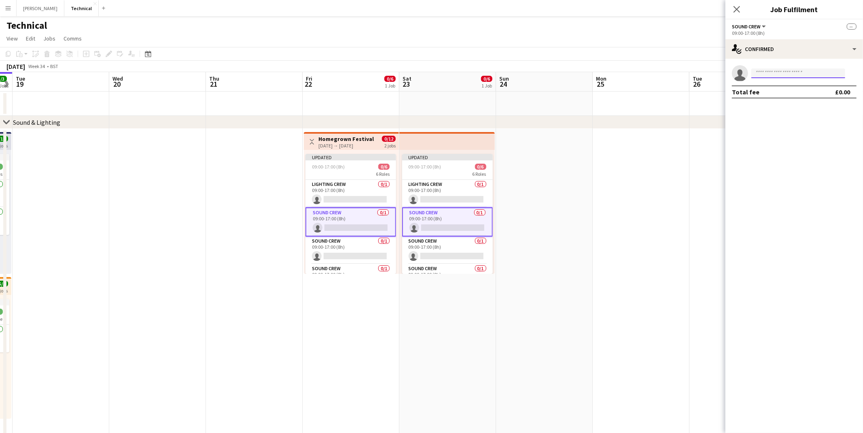
click at [783, 71] on input at bounding box center [798, 73] width 94 height 10
type input "***"
click at [769, 107] on span "[EMAIL_ADDRESS][DOMAIN_NAME]" at bounding box center [798, 110] width 81 height 6
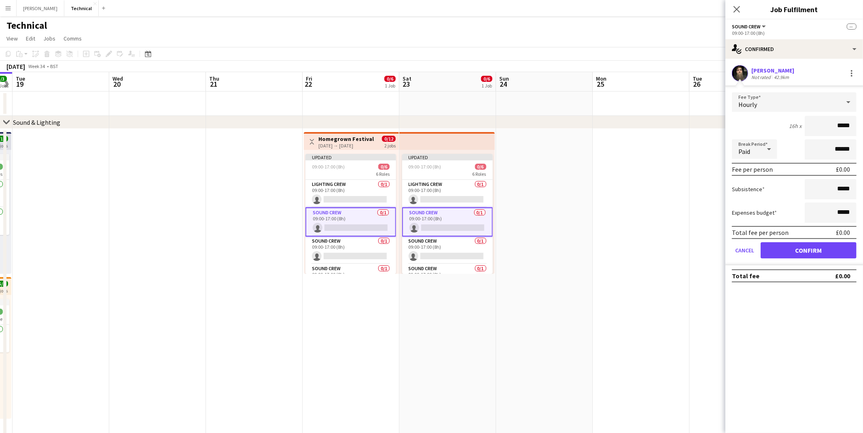
click at [794, 248] on button "Confirm" at bounding box center [809, 250] width 96 height 16
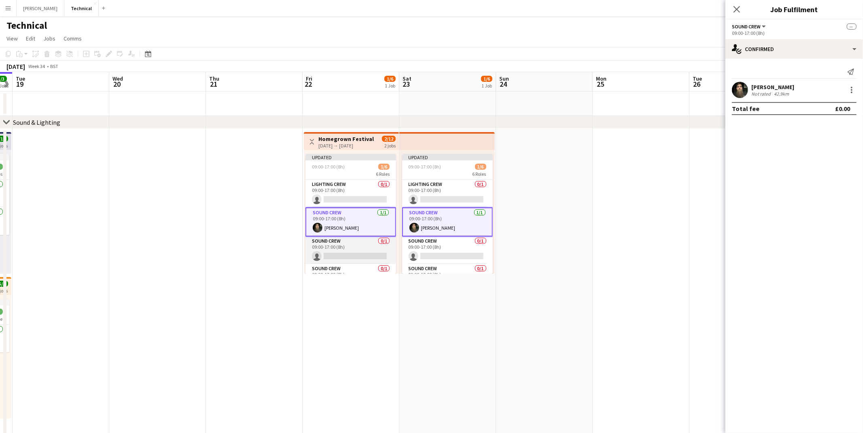
click at [328, 250] on app-card-role "Sound Crew 0/1 09:00-17:00 (8h) single-neutral-actions" at bounding box center [350, 250] width 91 height 28
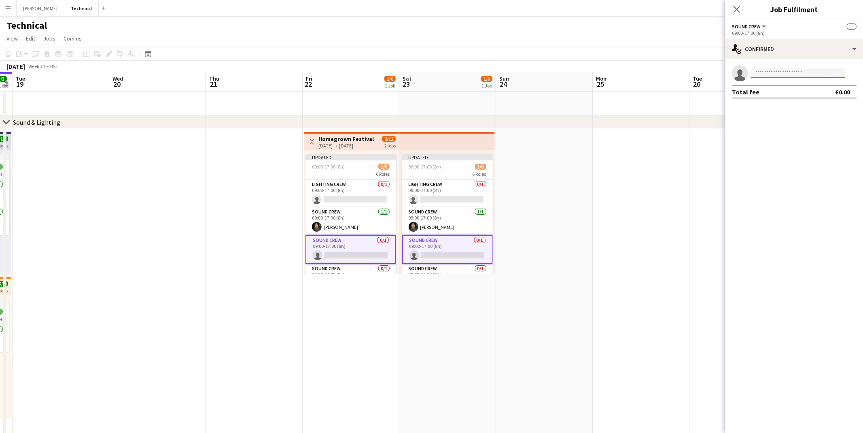
click at [766, 70] on input at bounding box center [798, 73] width 94 height 10
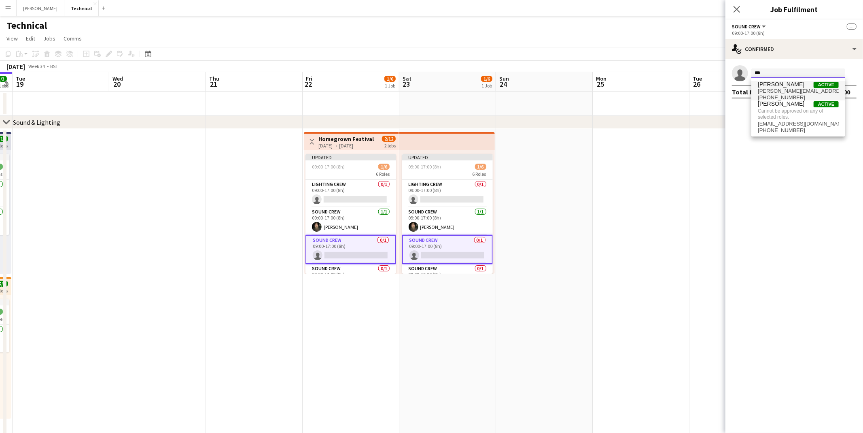
type input "***"
click at [788, 91] on span "[PERSON_NAME][EMAIL_ADDRESS][DOMAIN_NAME]" at bounding box center [798, 91] width 81 height 6
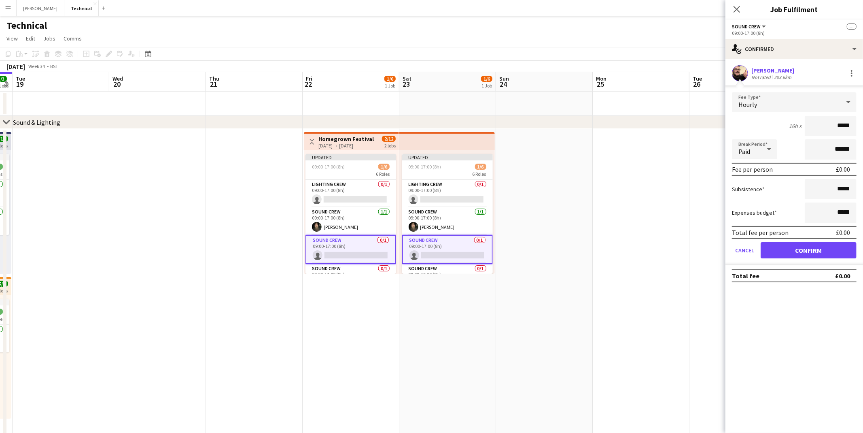
click at [795, 256] on button "Confirm" at bounding box center [809, 250] width 96 height 16
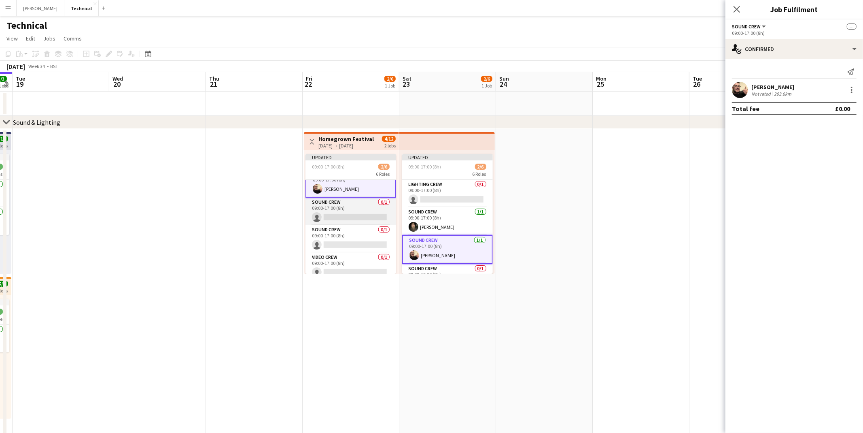
click at [347, 211] on app-card-role "Sound Crew 0/1 09:00-17:00 (8h) single-neutral-actions" at bounding box center [350, 211] width 91 height 28
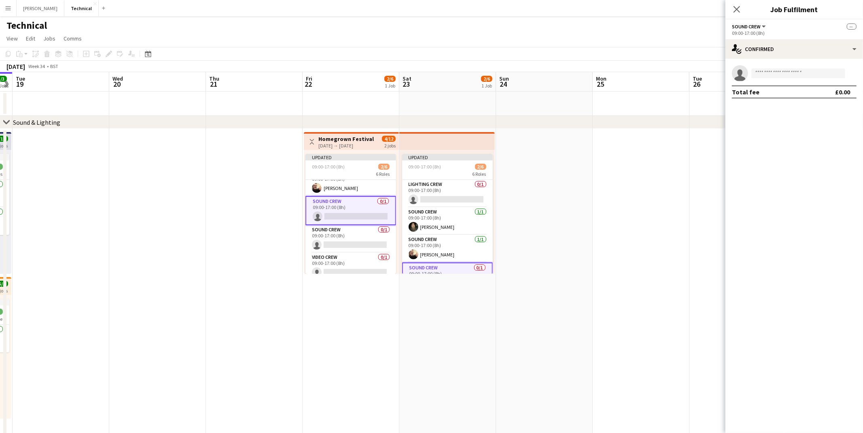
scroll to position [66, 0]
click at [774, 70] on input at bounding box center [798, 73] width 94 height 10
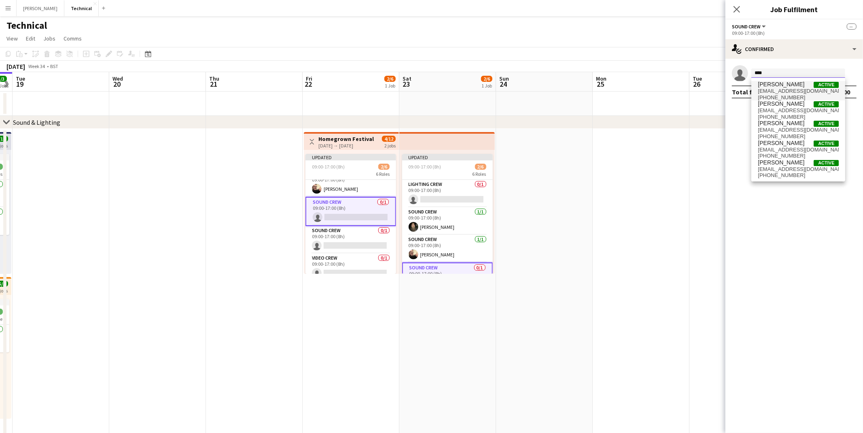
type input "****"
drag, startPoint x: 784, startPoint y: 87, endPoint x: 777, endPoint y: 173, distance: 86.8
click at [777, 173] on span "[PHONE_NUMBER]" at bounding box center [798, 175] width 81 height 6
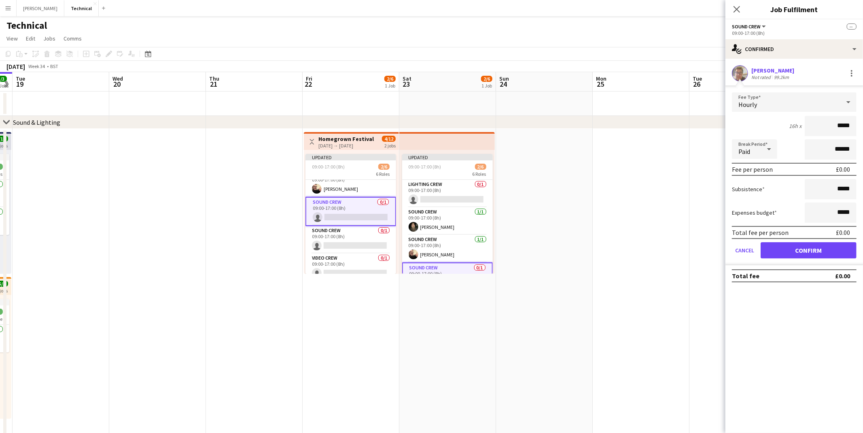
click at [790, 248] on button "Confirm" at bounding box center [809, 250] width 96 height 16
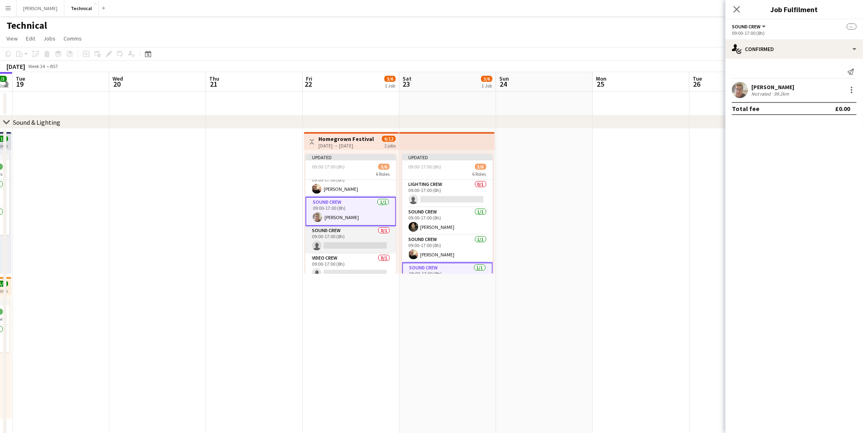
click at [371, 245] on app-card-role "Sound Crew 0/1 09:00-17:00 (8h) single-neutral-actions" at bounding box center [350, 240] width 91 height 28
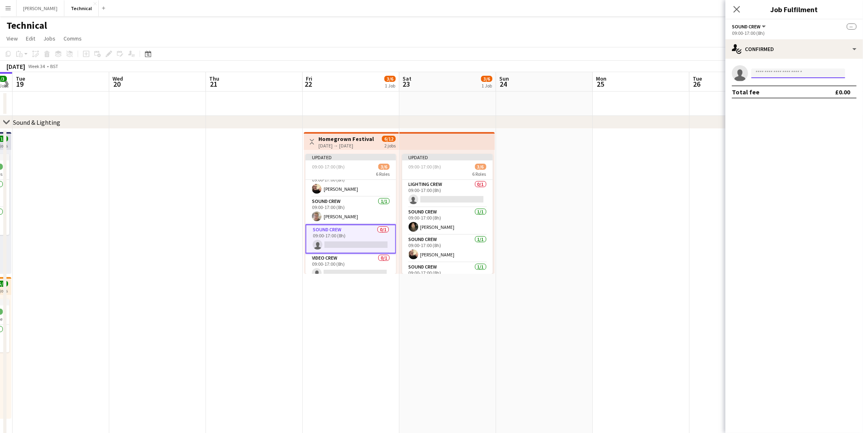
click at [762, 72] on input at bounding box center [798, 73] width 94 height 10
type input "****"
click at [800, 87] on span "[PERSON_NAME] Active" at bounding box center [798, 84] width 81 height 7
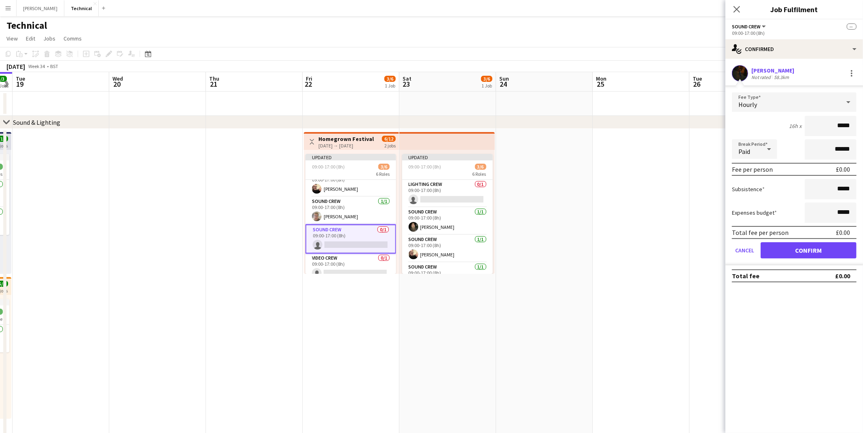
click at [814, 249] on button "Confirm" at bounding box center [809, 250] width 96 height 16
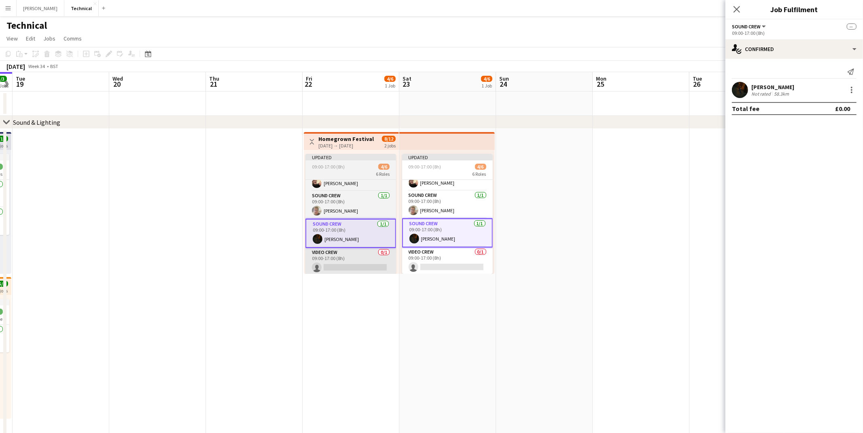
scroll to position [71, 0]
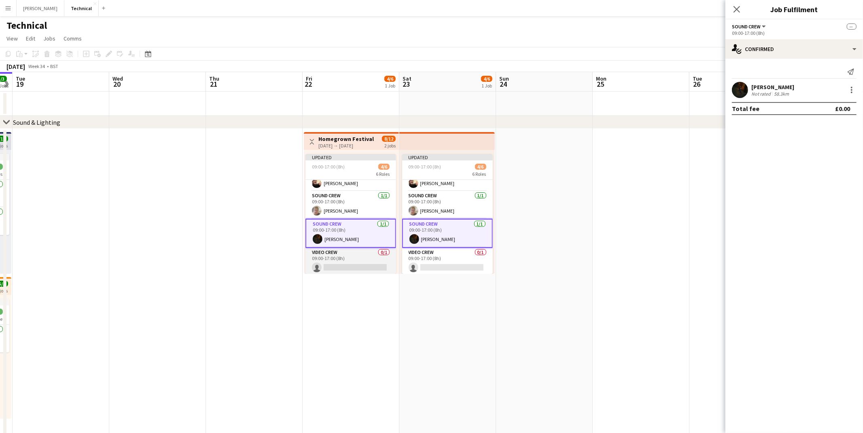
click at [385, 260] on app-card-role "Video Crew 0/1 09:00-17:00 (8h) single-neutral-actions" at bounding box center [350, 262] width 91 height 28
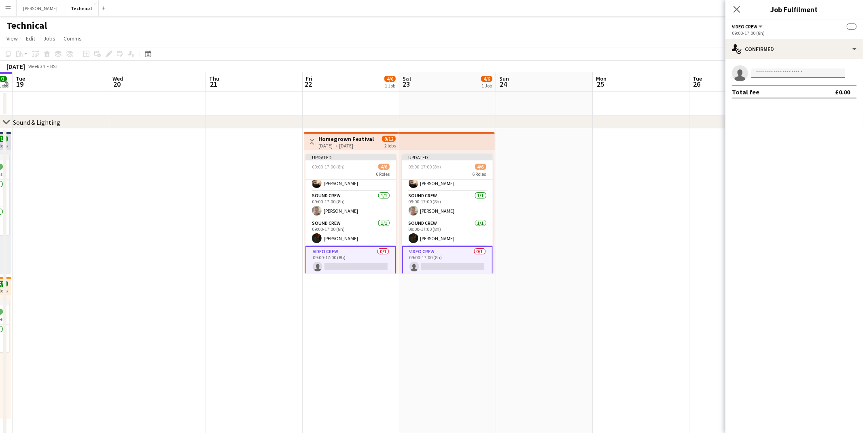
click at [787, 73] on input at bounding box center [798, 73] width 94 height 10
type input "****"
click at [810, 101] on div "[PERSON_NAME] Active [EMAIL_ADDRESS][DOMAIN_NAME] [PHONE_NUMBER]" at bounding box center [798, 91] width 94 height 26
click at [803, 93] on span "[EMAIL_ADDRESS][DOMAIN_NAME]" at bounding box center [798, 91] width 81 height 6
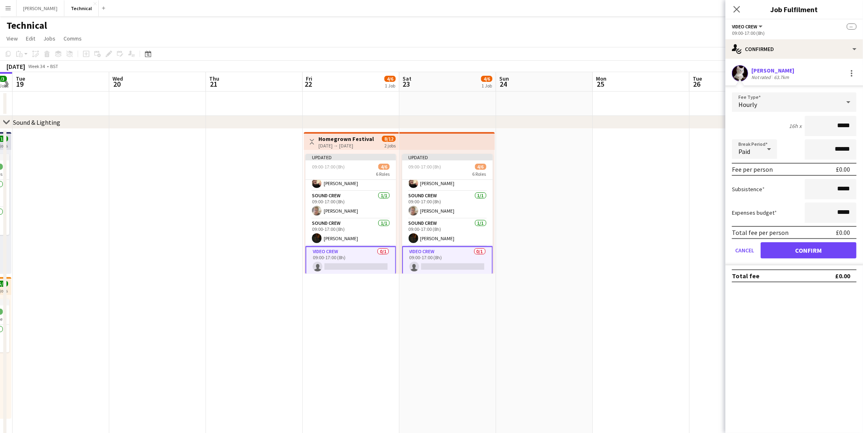
click at [792, 251] on button "Confirm" at bounding box center [809, 250] width 96 height 16
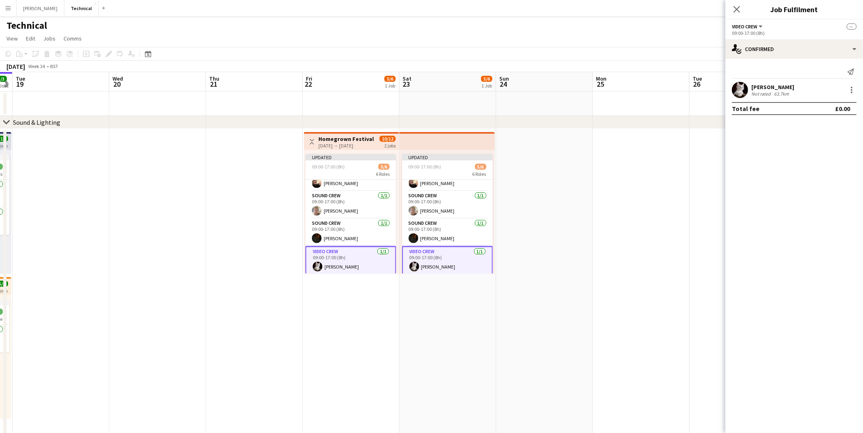
click at [739, 8] on icon "Close pop-in" at bounding box center [737, 9] width 6 height 6
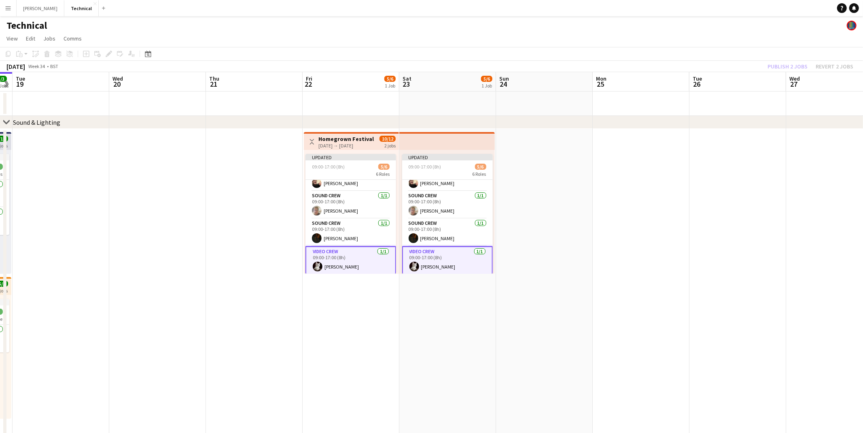
click at [795, 68] on div "Publish 2 jobs Revert 2 jobs" at bounding box center [810, 66] width 105 height 11
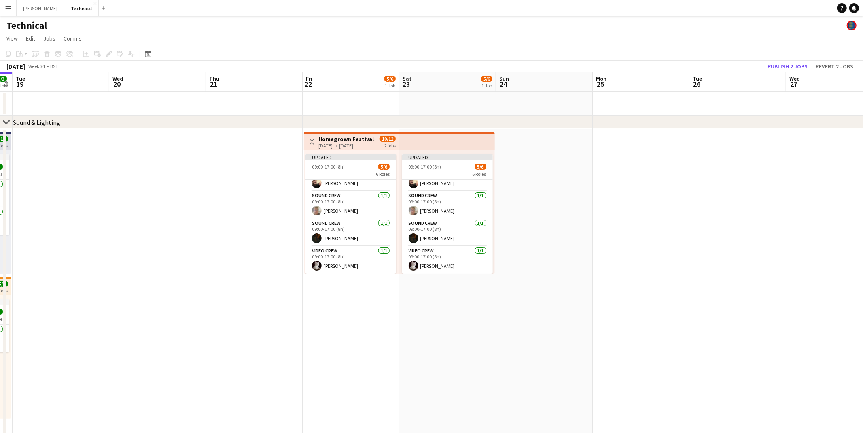
scroll to position [70, 0]
click at [792, 65] on button "Publish 2 jobs" at bounding box center [787, 66] width 47 height 11
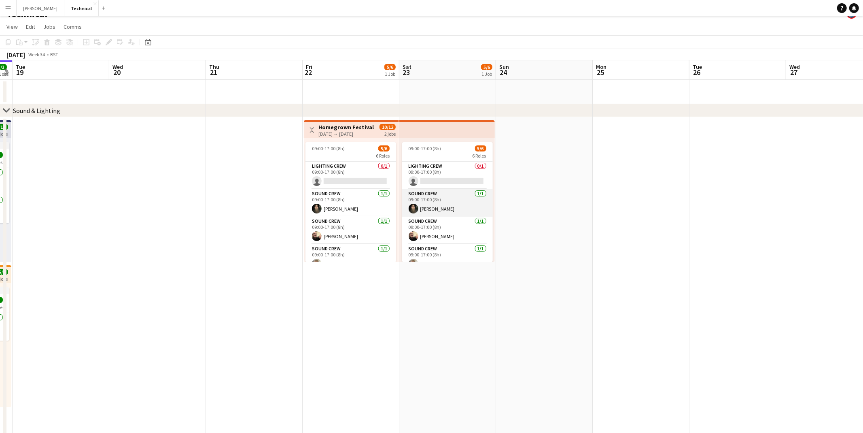
scroll to position [0, 0]
